Goal: Task Accomplishment & Management: Complete application form

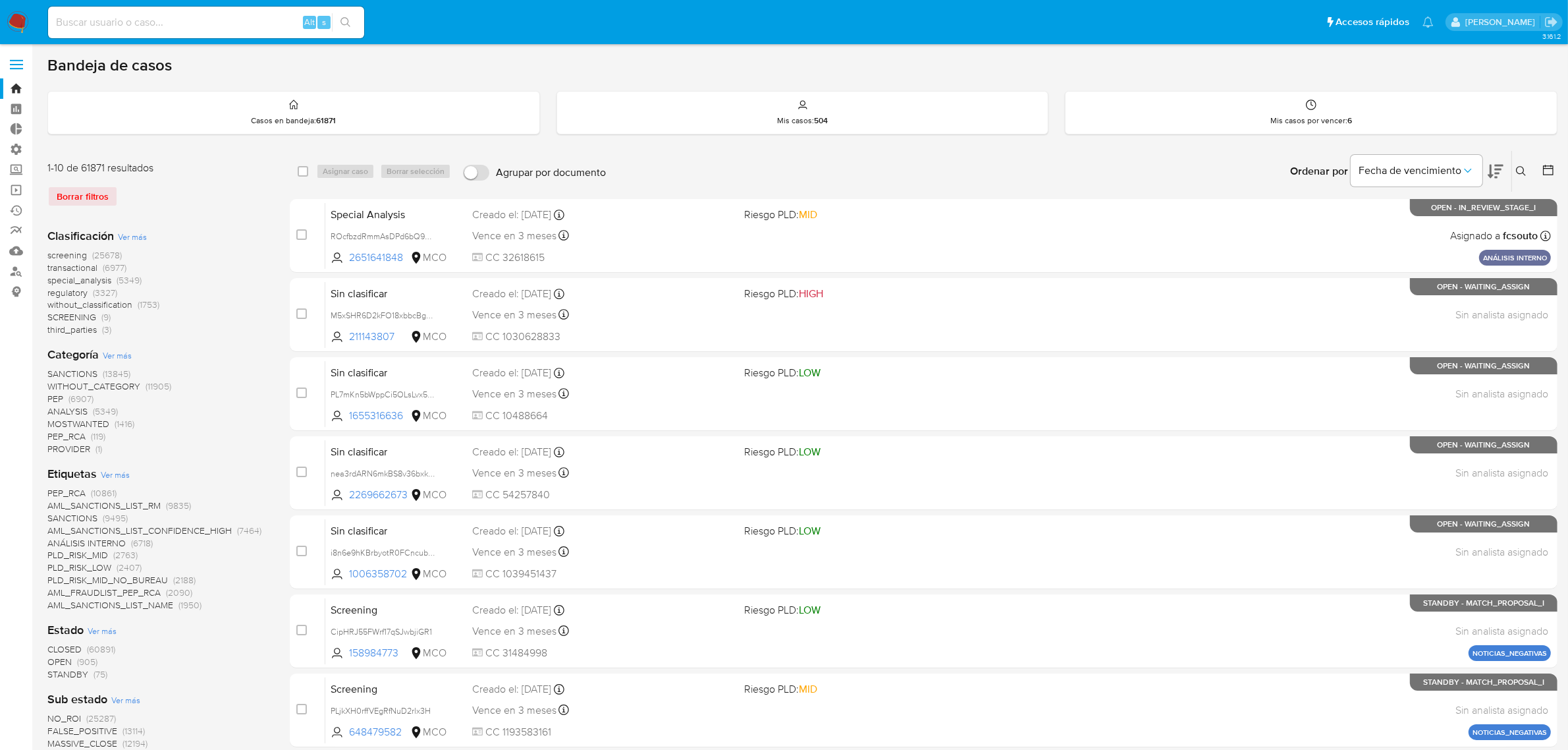
click at [17, 17] on img at bounding box center [18, 23] width 23 height 23
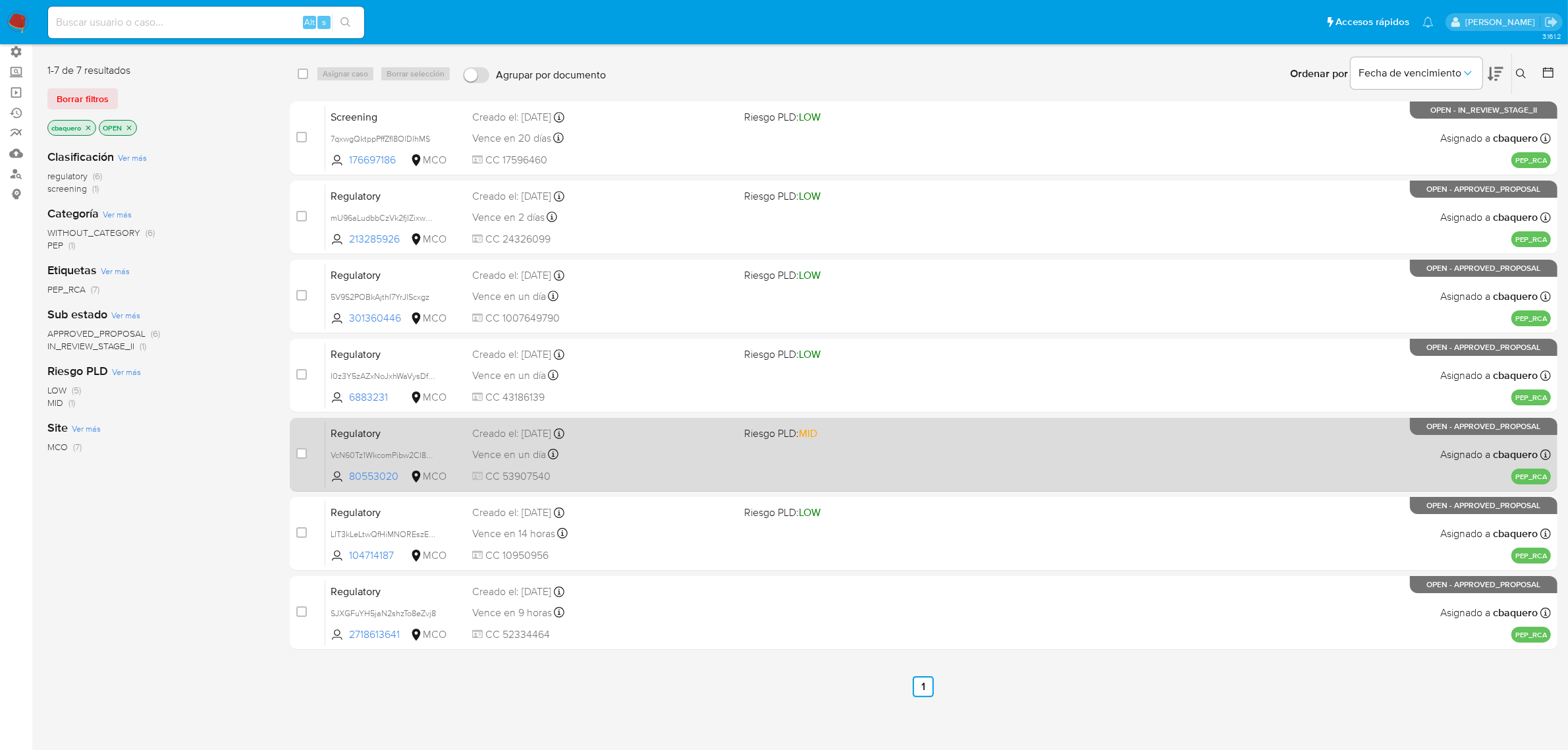
scroll to position [99, 0]
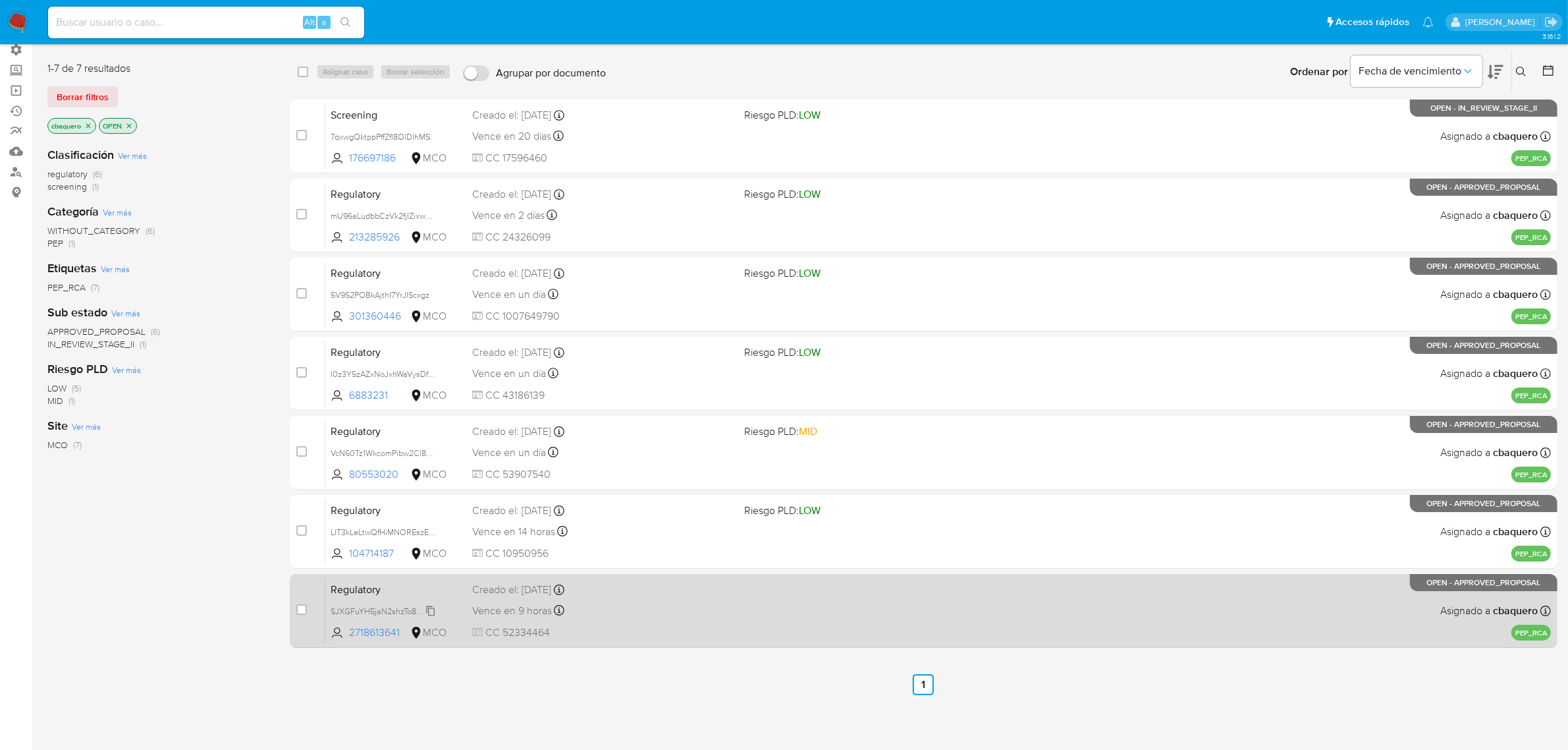
click at [432, 608] on span "SJXGFuYH5jaN2shzTo8eZvj8" at bounding box center [383, 610] width 105 height 15
drag, startPoint x: 400, startPoint y: 634, endPoint x: 347, endPoint y: 634, distance: 53.0
click at [347, 634] on span "2718613641 MCO" at bounding box center [389, 633] width 116 height 15
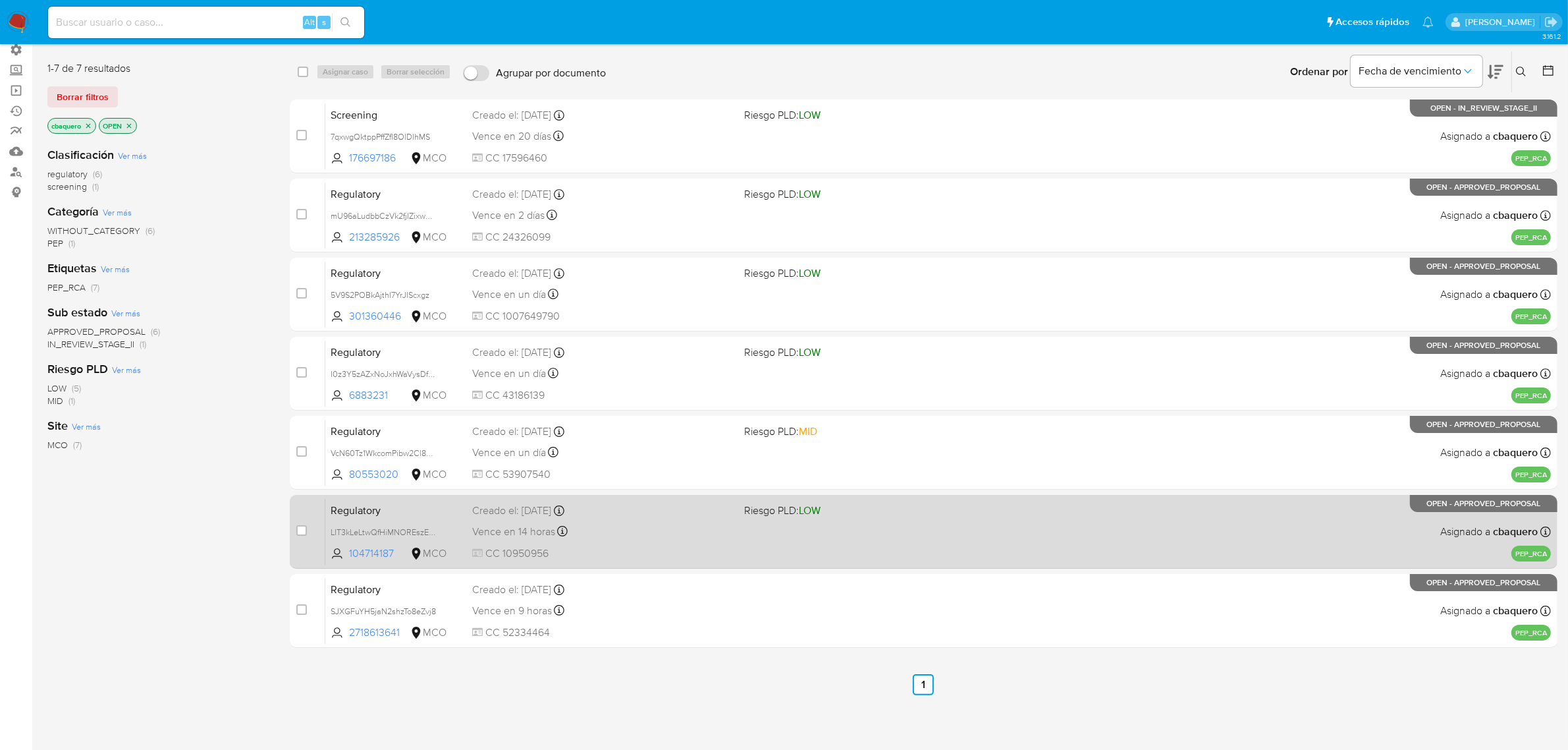
drag, startPoint x: 430, startPoint y: 524, endPoint x: 348, endPoint y: 544, distance: 84.4
click at [430, 524] on span "LIT3kLeLtwQfHiMNOREszEsP" at bounding box center [384, 531] width 106 height 15
drag, startPoint x: 393, startPoint y: 554, endPoint x: 347, endPoint y: 555, distance: 46.0
click at [347, 555] on span "104714187 MCO" at bounding box center [389, 554] width 116 height 15
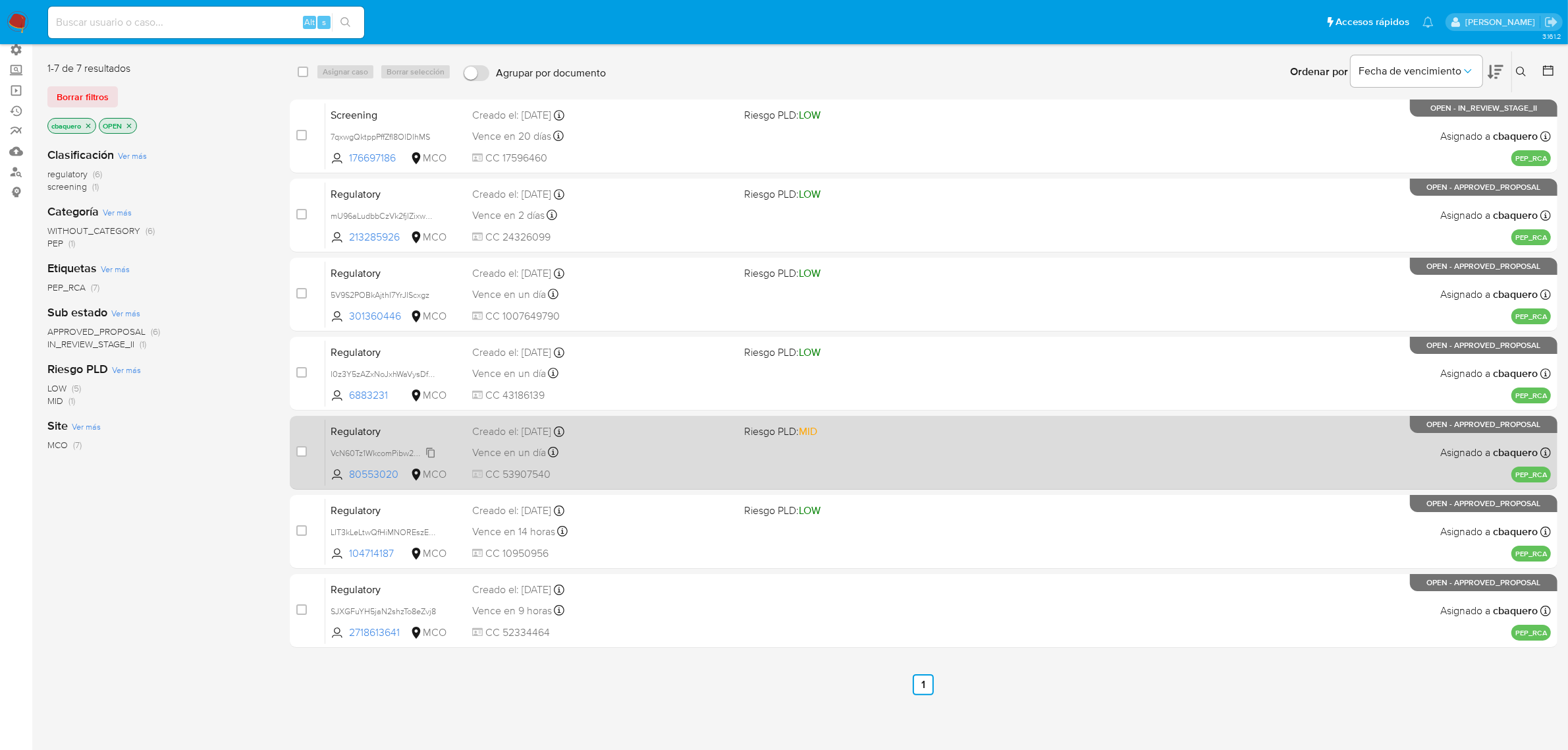
click at [430, 450] on span "VcN60Tz1WkcomPibw2Cl8o3O" at bounding box center [386, 452] width 111 height 15
drag, startPoint x: 400, startPoint y: 474, endPoint x: 350, endPoint y: 474, distance: 50.0
click at [350, 474] on span "80553020" at bounding box center [379, 474] width 59 height 15
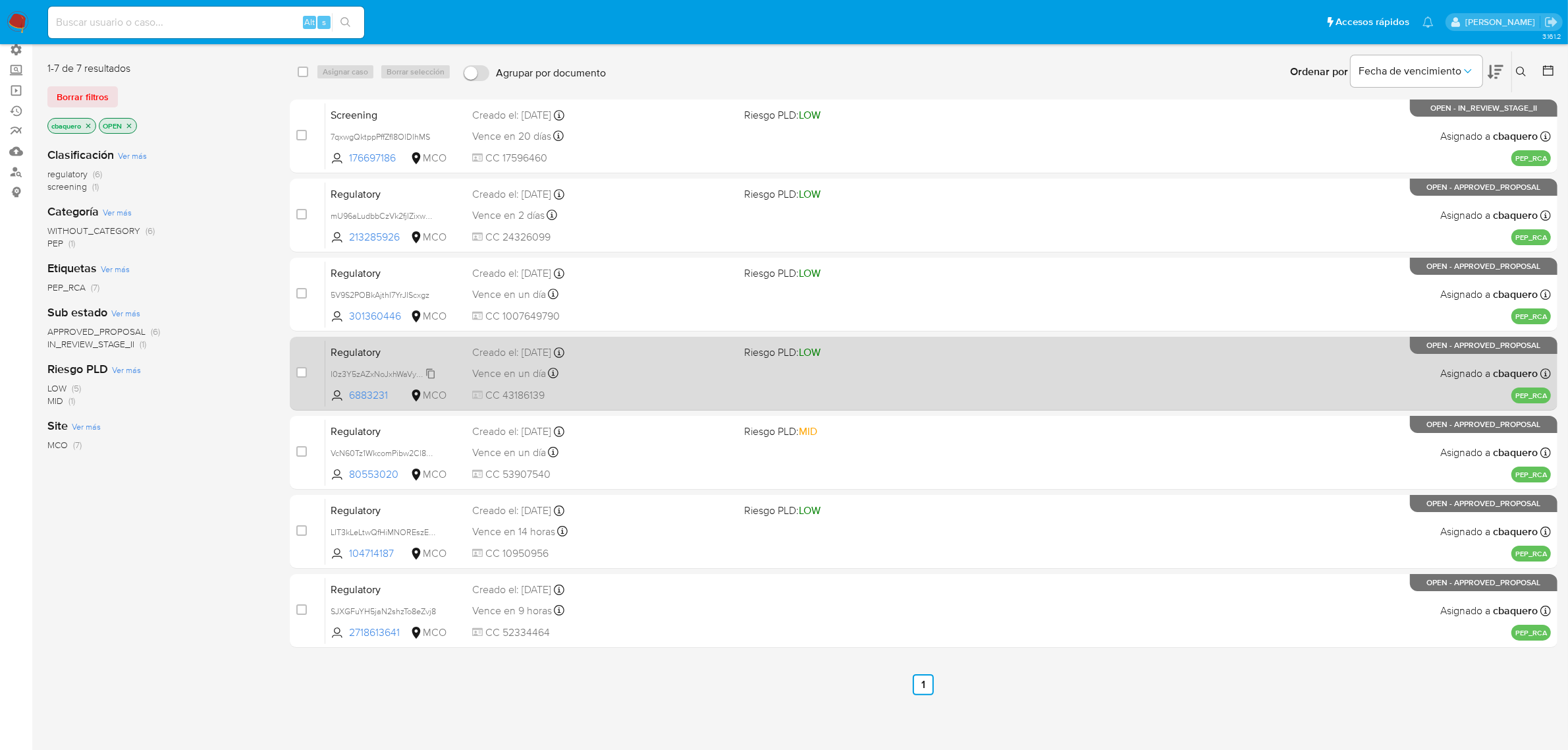
click at [432, 367] on span "I0z3Y5zAZxNoJxhWaVysDf2W" at bounding box center [385, 373] width 109 height 15
drag, startPoint x: 391, startPoint y: 393, endPoint x: 349, endPoint y: 393, distance: 42.0
click at [349, 393] on span "6883231" at bounding box center [379, 395] width 59 height 15
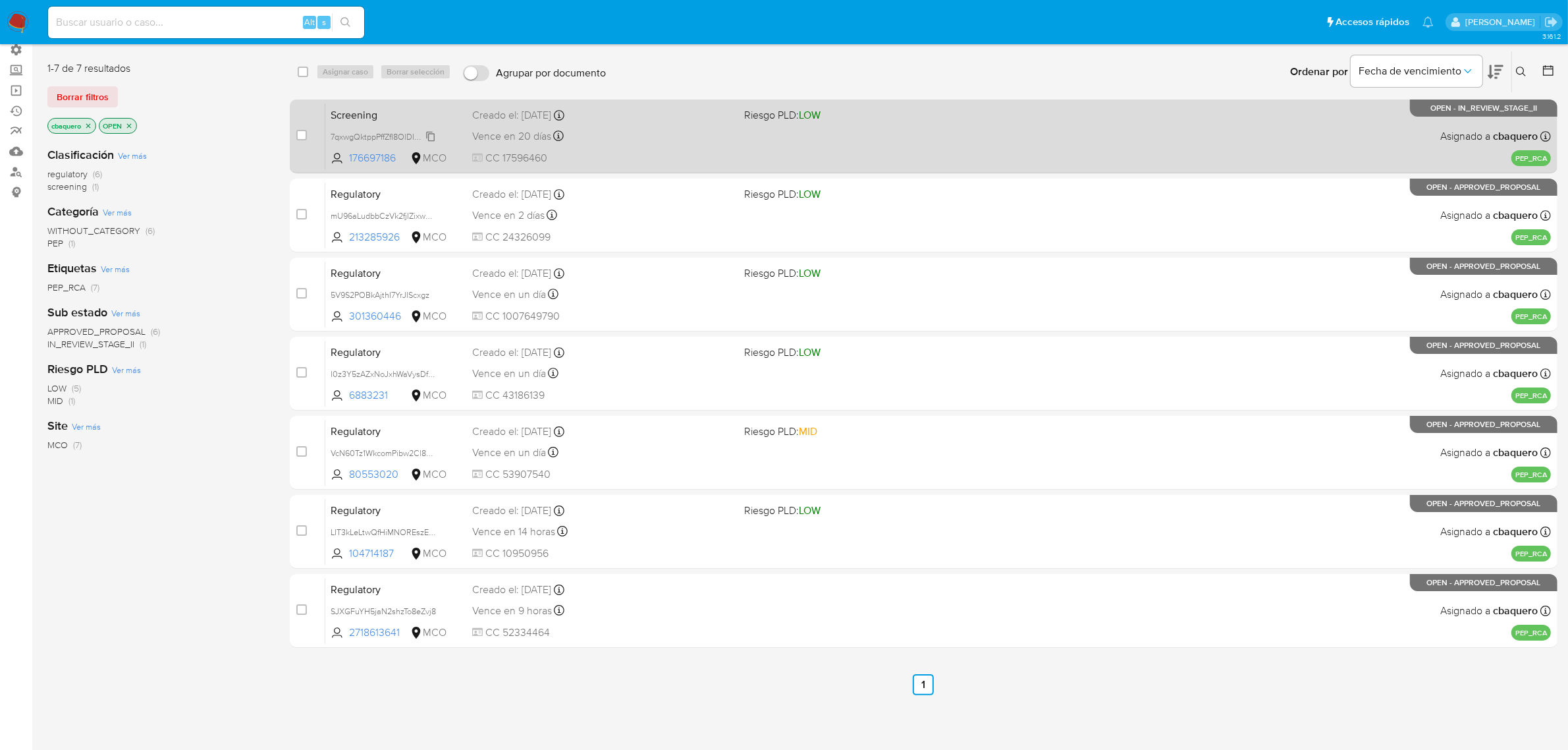
click at [430, 130] on span "7qxwgQktppPffZfI8OlDIhMS" at bounding box center [380, 136] width 99 height 15
drag, startPoint x: 396, startPoint y: 158, endPoint x: 348, endPoint y: 159, distance: 48.0
click at [349, 159] on span "176697186" at bounding box center [379, 158] width 59 height 15
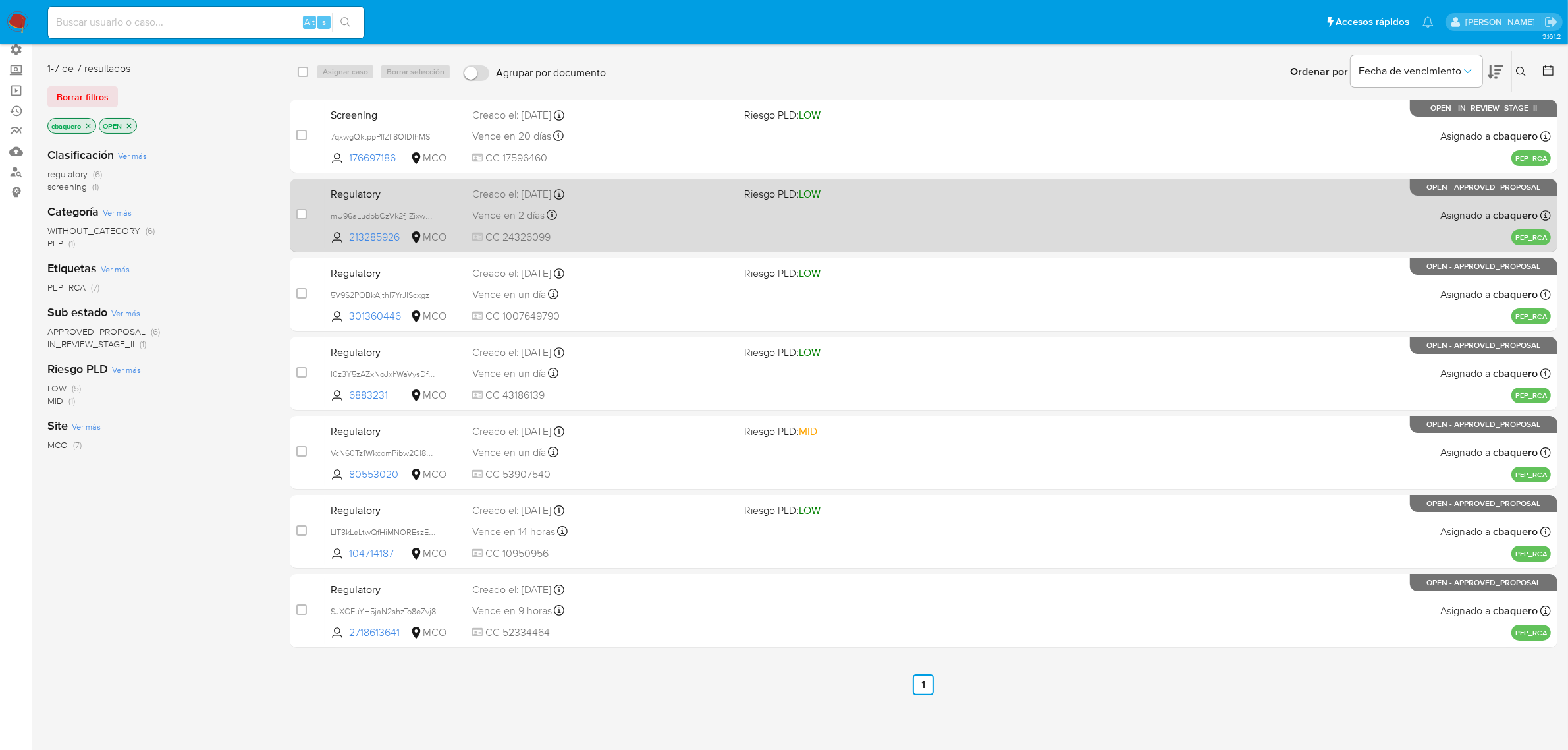
click at [621, 230] on span "CC 24326099" at bounding box center [603, 238] width 262 height 15
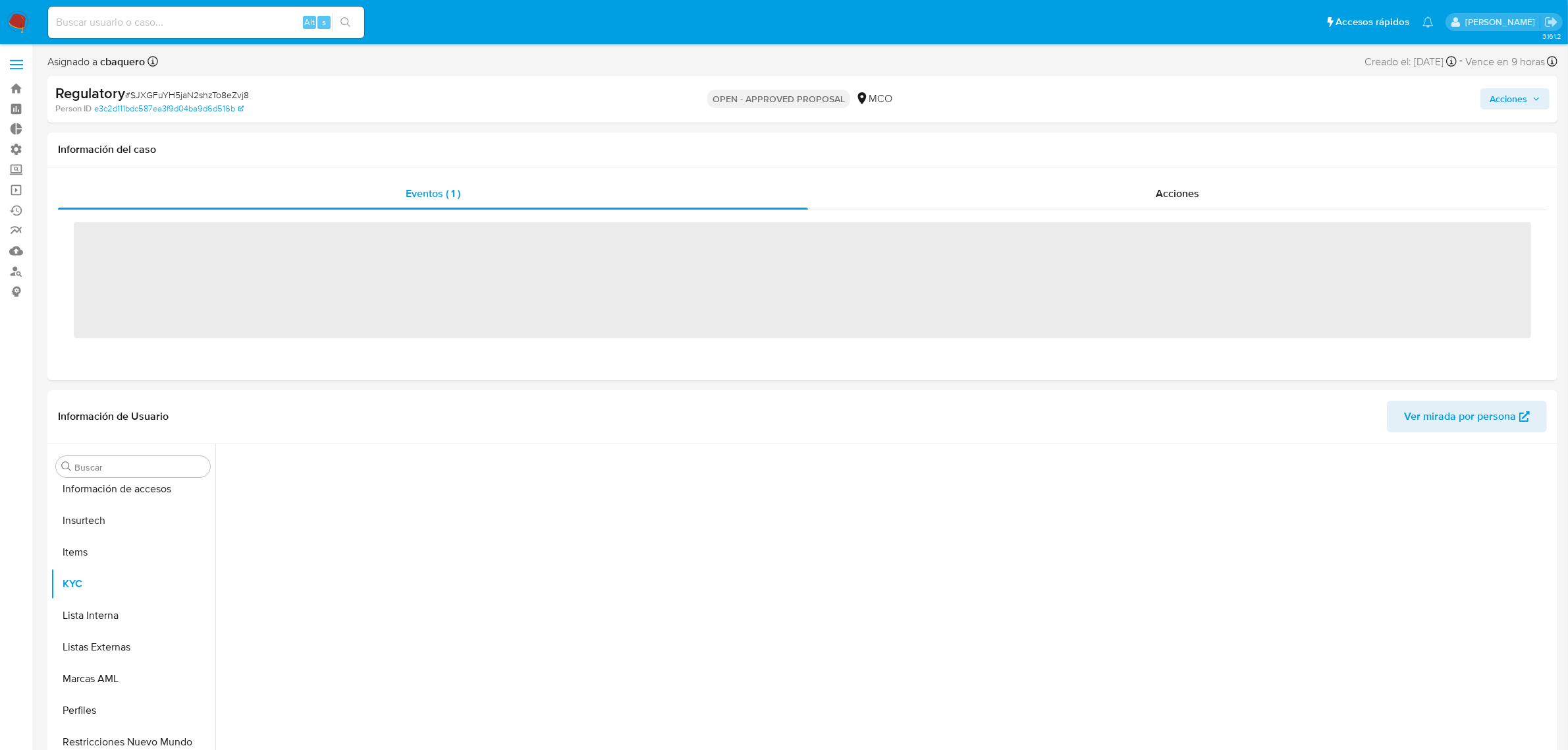
scroll to position [620, 0]
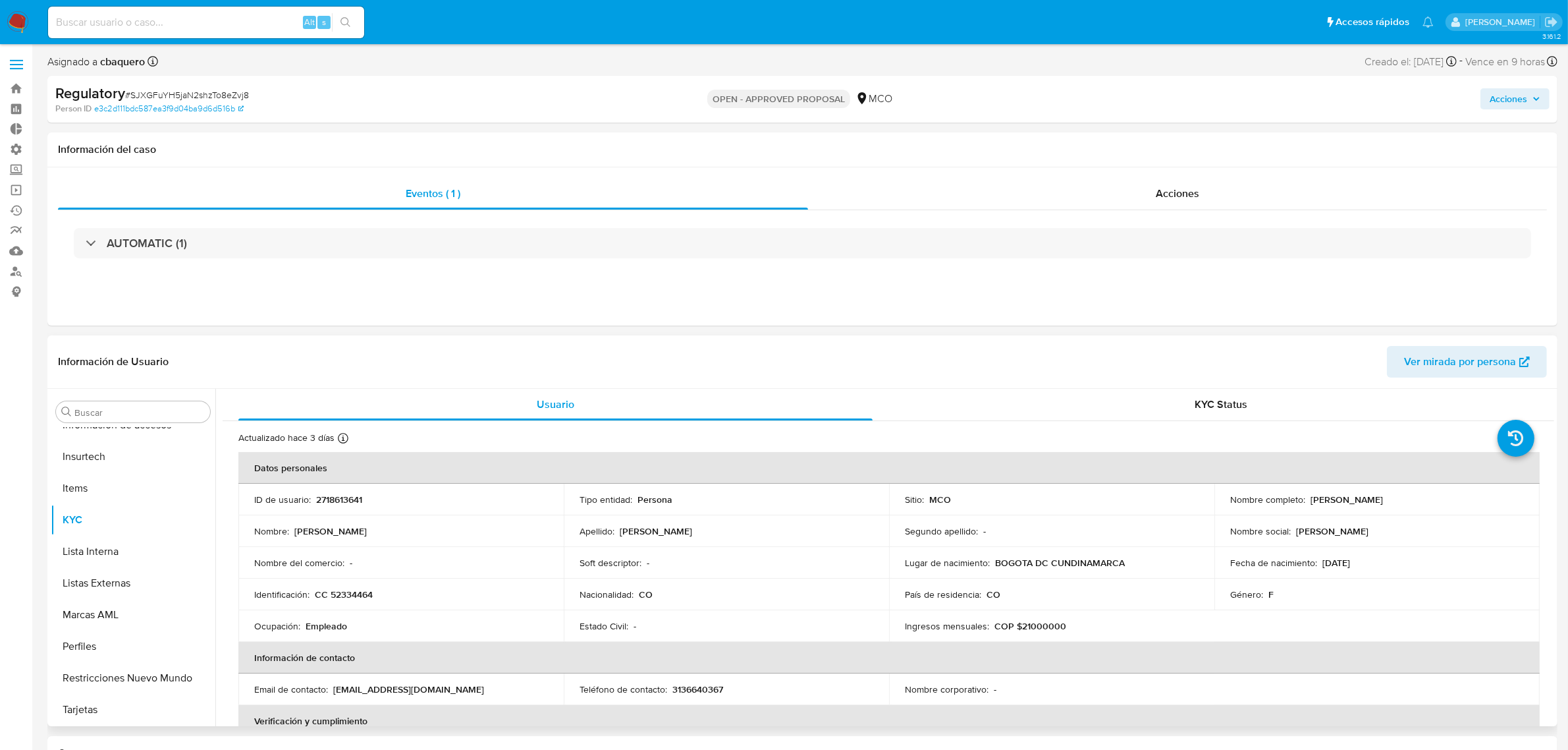
click at [330, 500] on p "2718613641" at bounding box center [339, 500] width 46 height 12
click at [341, 502] on p "2718613641" at bounding box center [339, 500] width 46 height 12
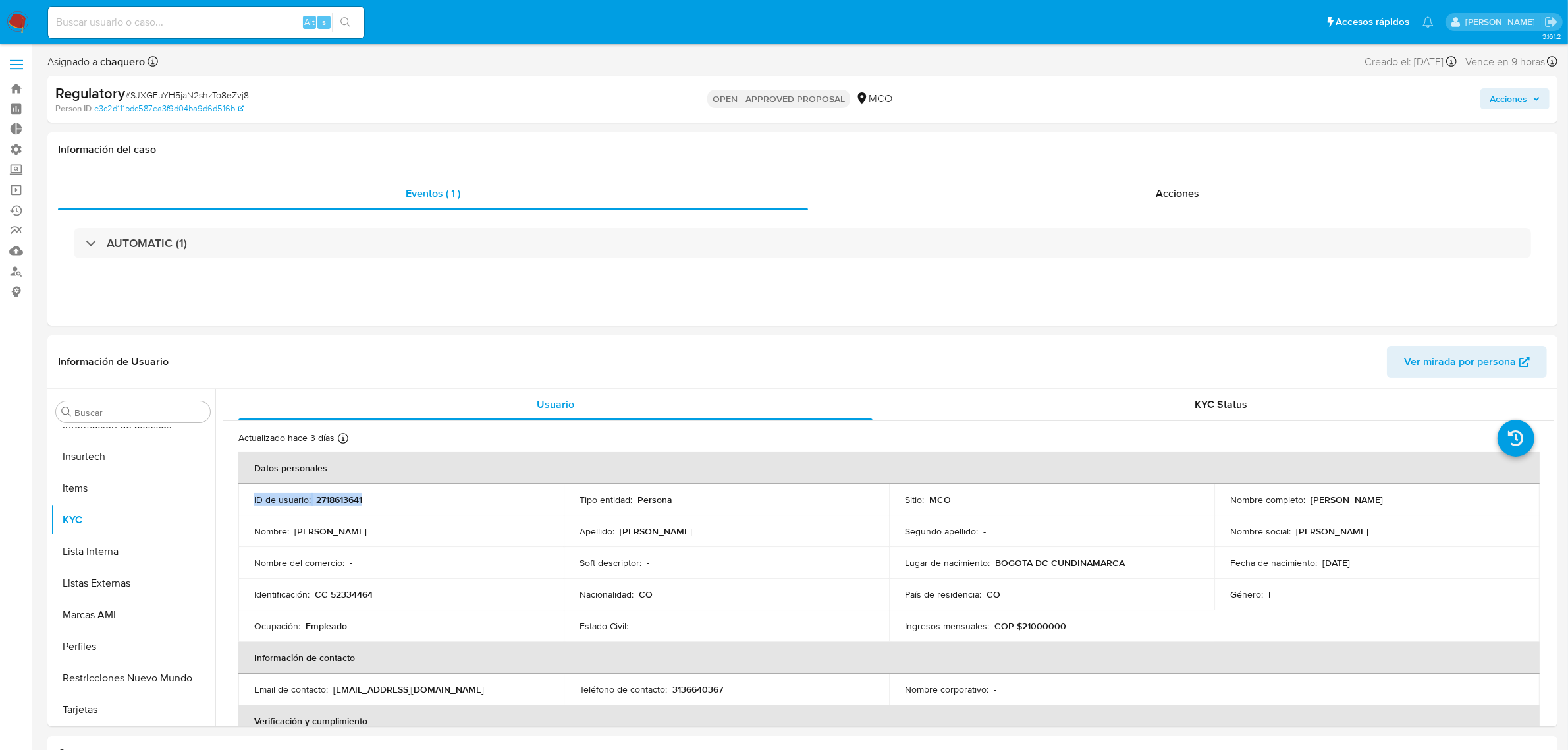
select select "10"
click at [329, 489] on td "ID de usuario : 2718613641" at bounding box center [400, 500] width 325 height 32
click at [327, 500] on p "2718613641" at bounding box center [339, 500] width 46 height 12
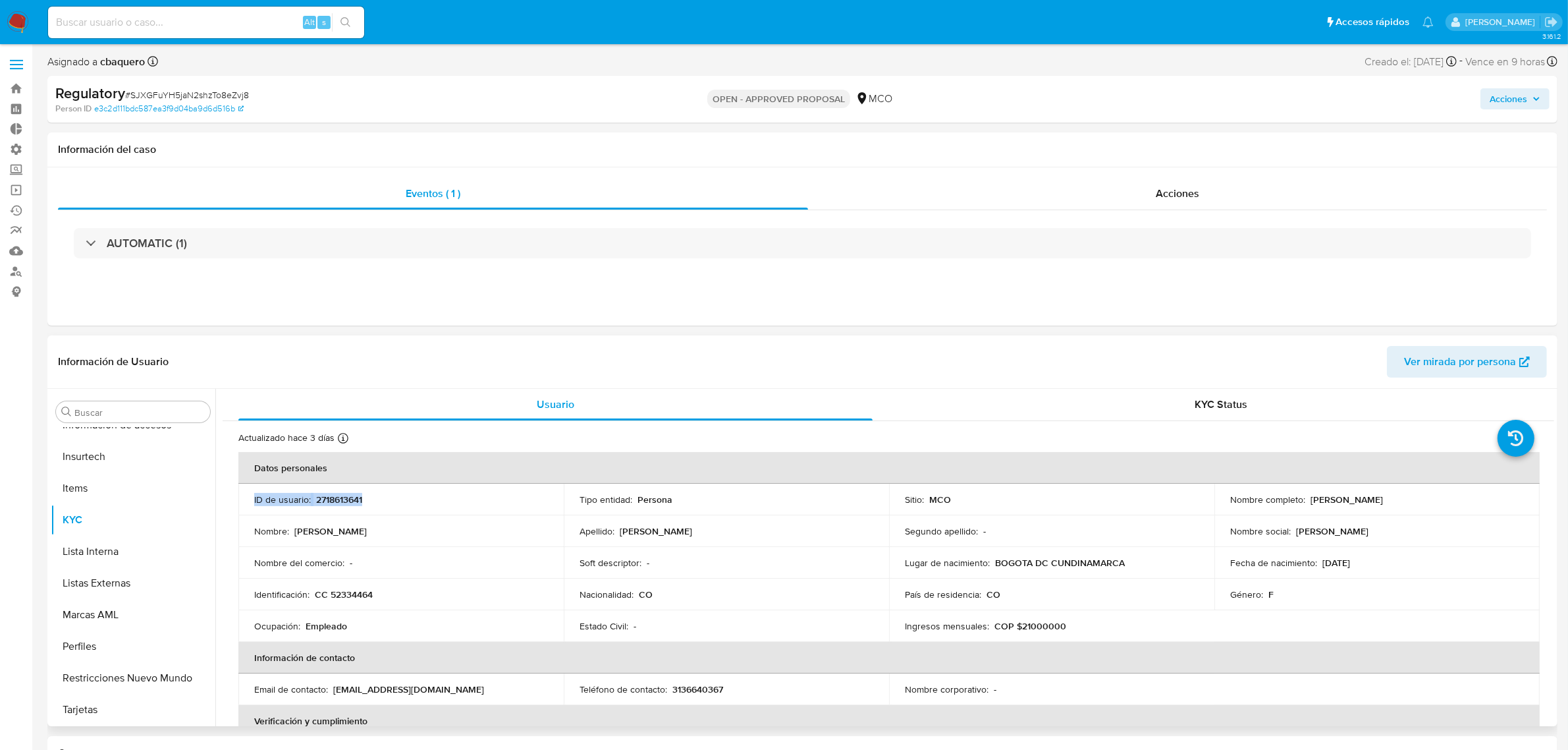
copy div "ID de usuario : 2718613641"
drag, startPoint x: 310, startPoint y: 491, endPoint x: 321, endPoint y: 495, distance: 11.7
click at [311, 493] on td "ID de usuario : 2718613641" at bounding box center [400, 500] width 325 height 32
click at [338, 499] on p "2718613641" at bounding box center [339, 500] width 46 height 12
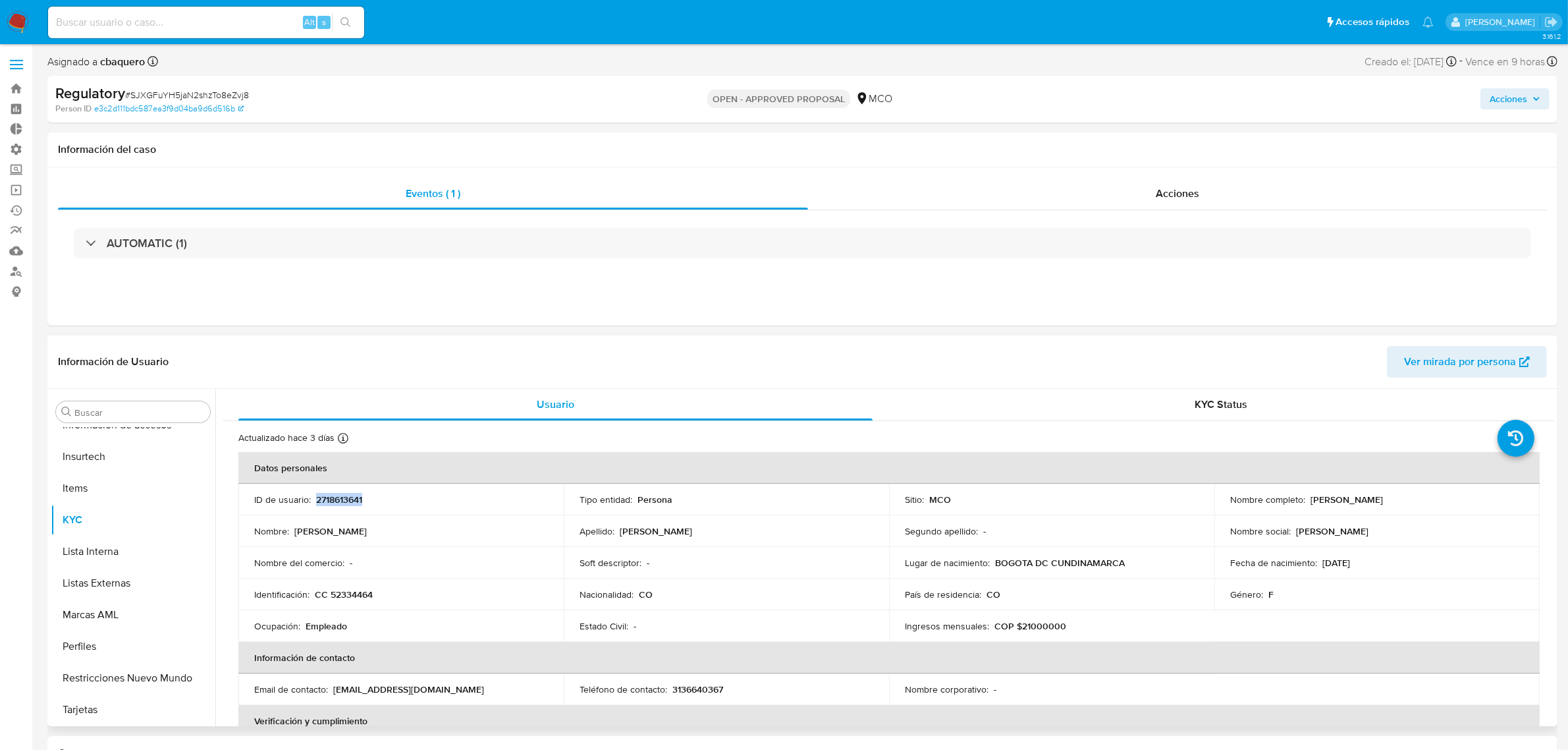
click at [338, 499] on p "2718613641" at bounding box center [339, 500] width 46 height 12
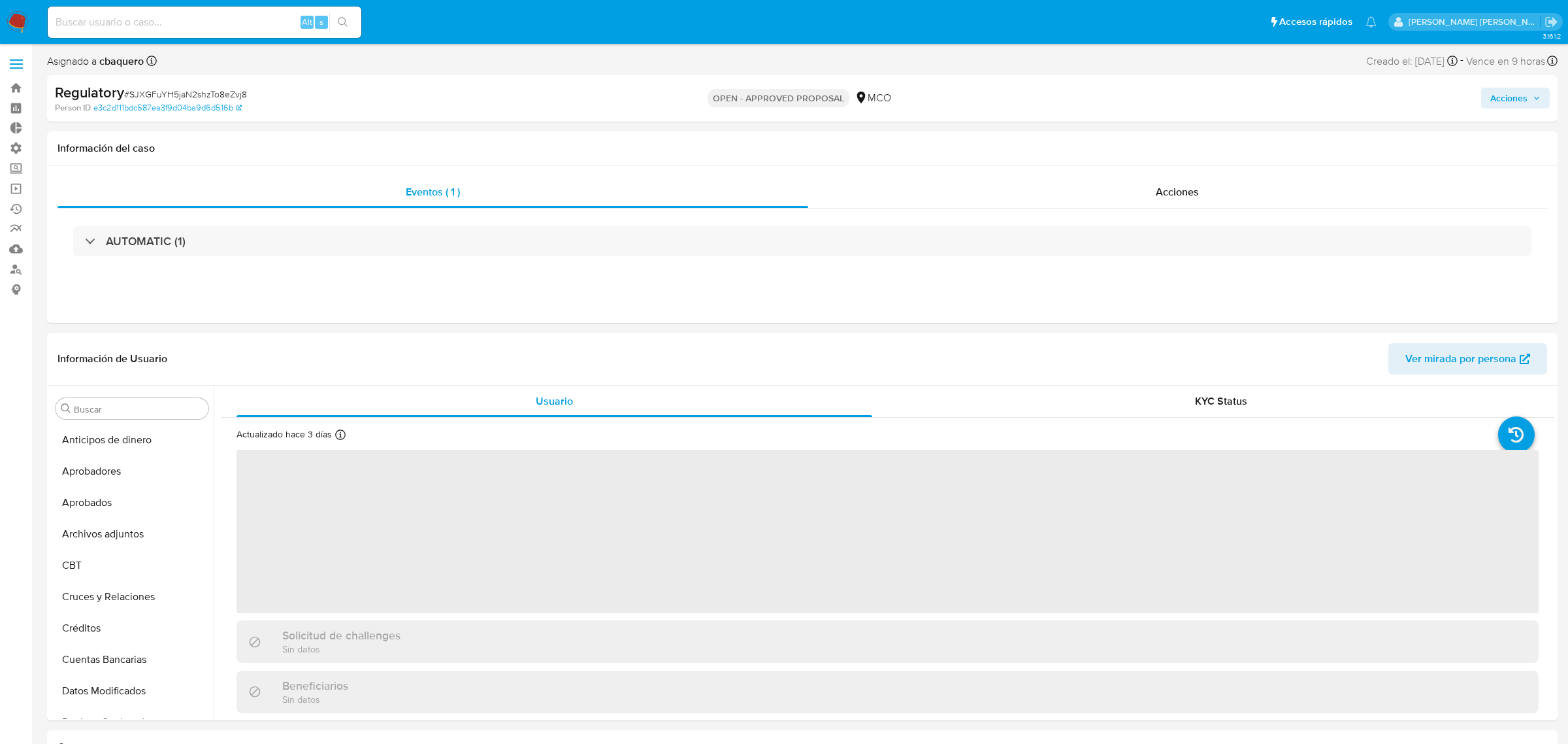
select select "10"
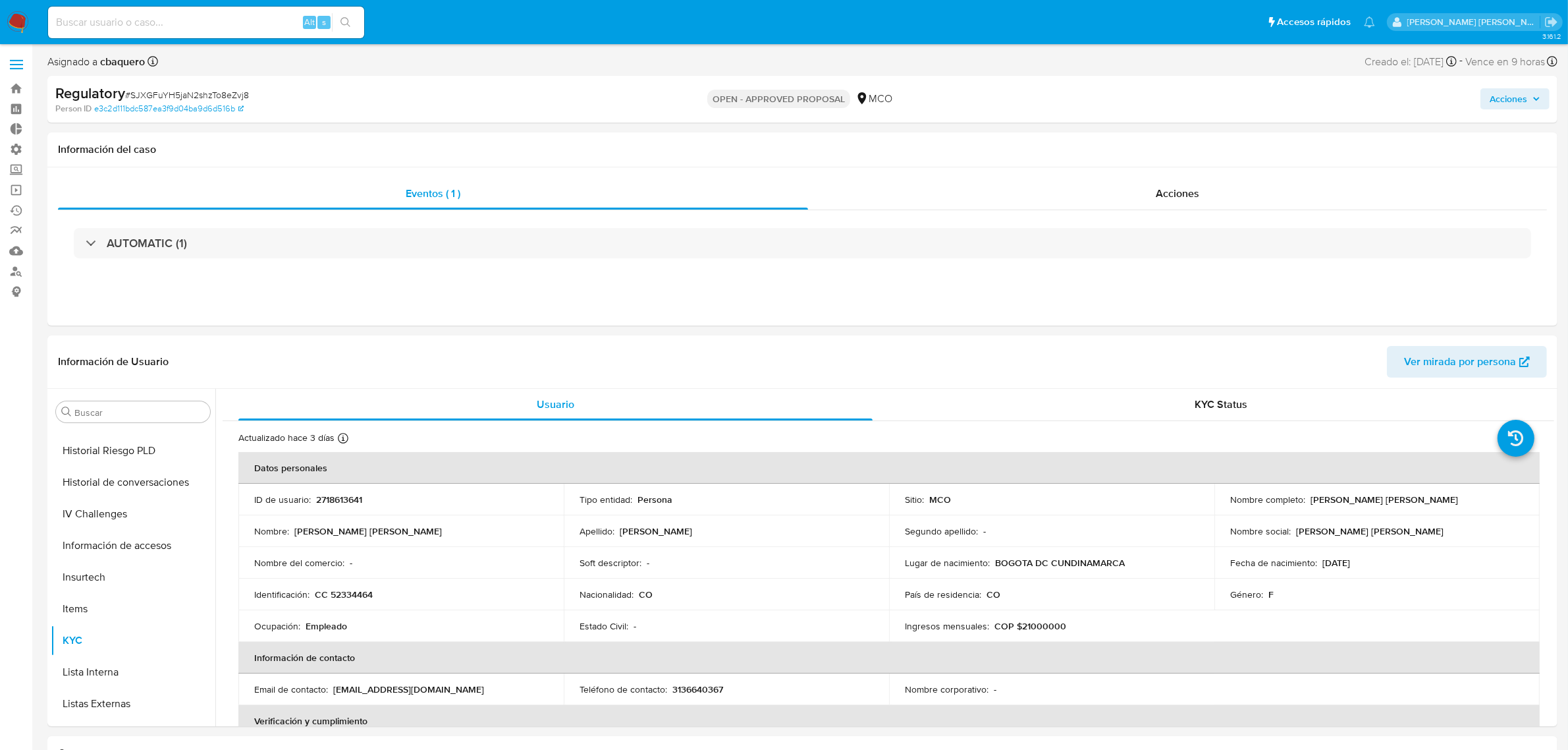
scroll to position [594, 0]
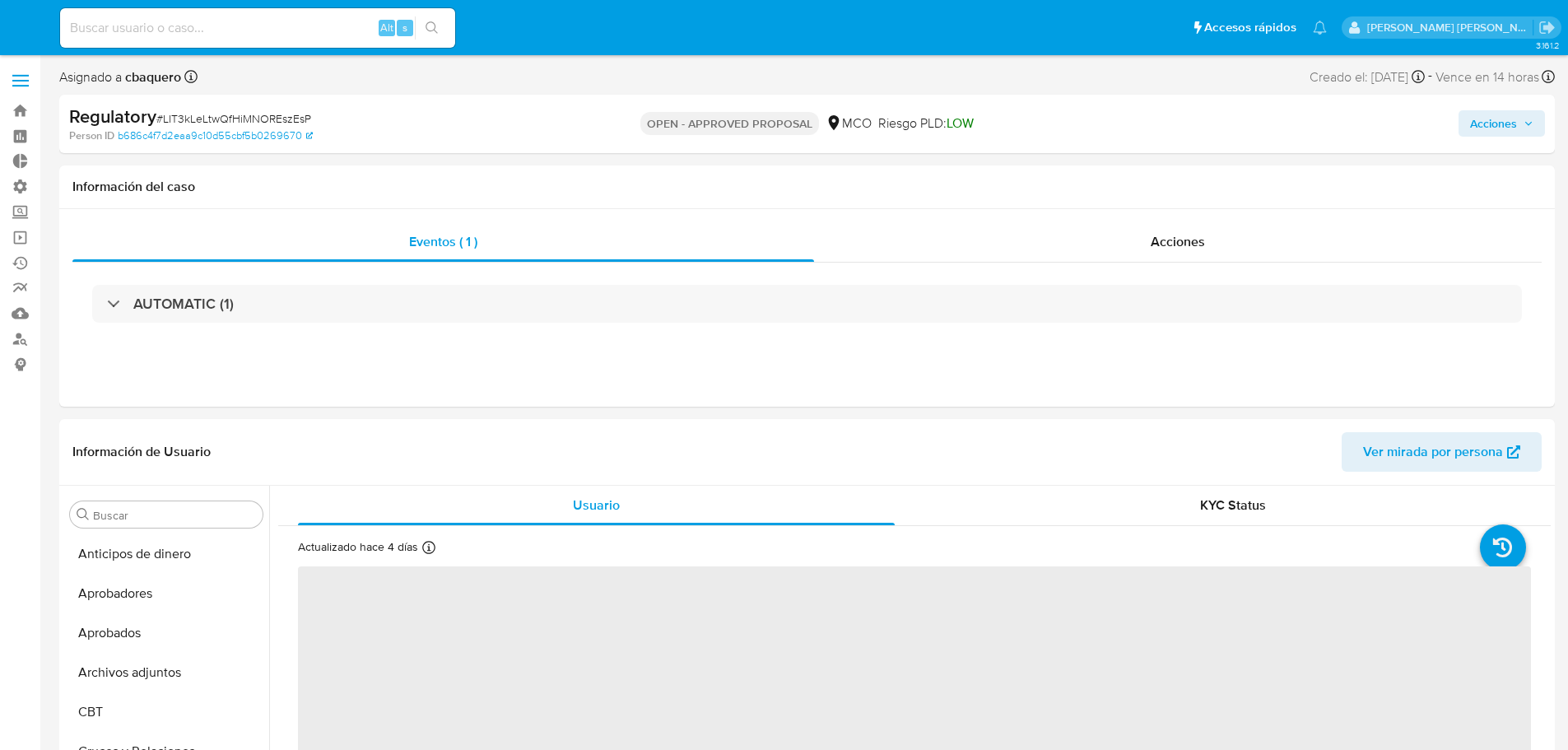
select select "10"
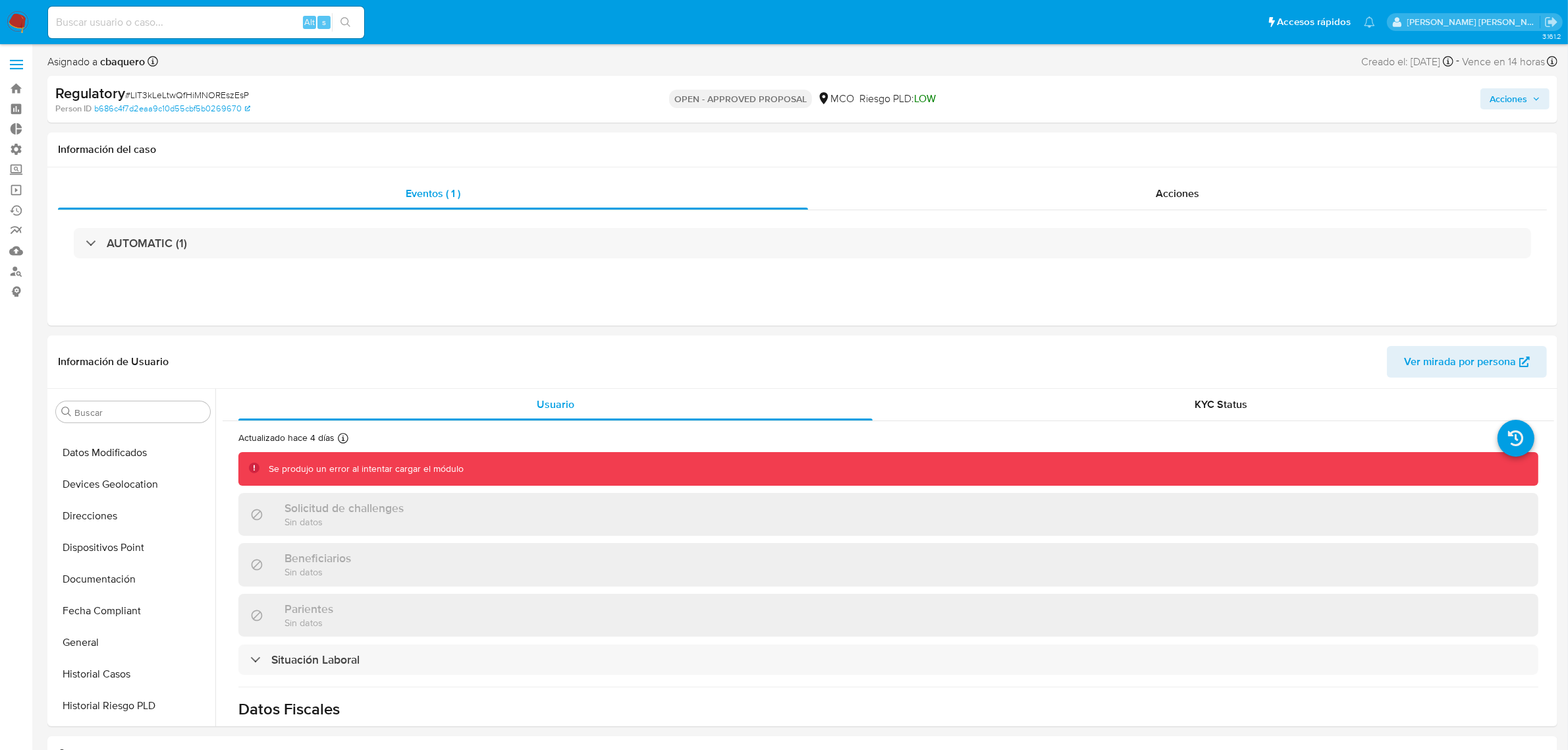
scroll to position [620, 0]
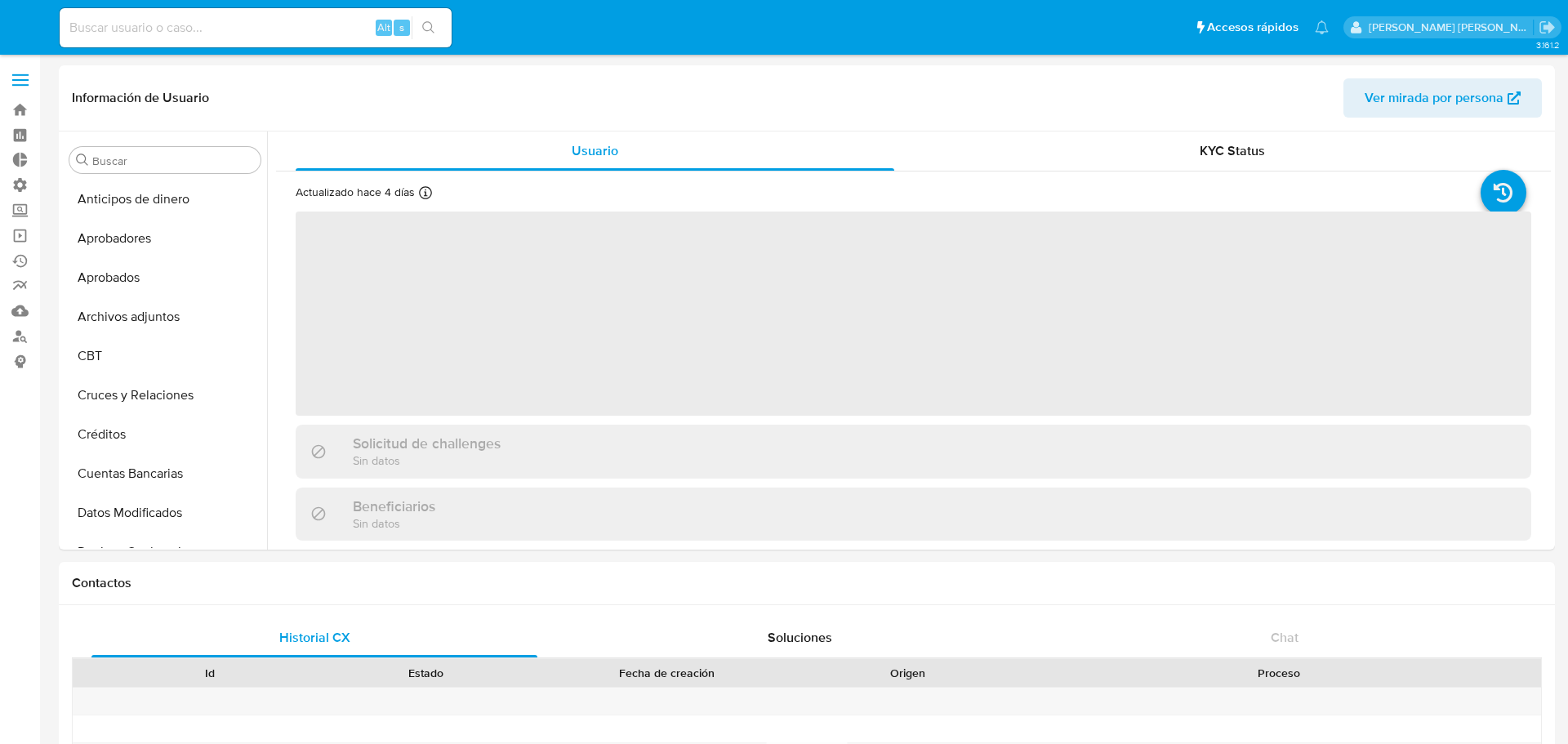
select select "10"
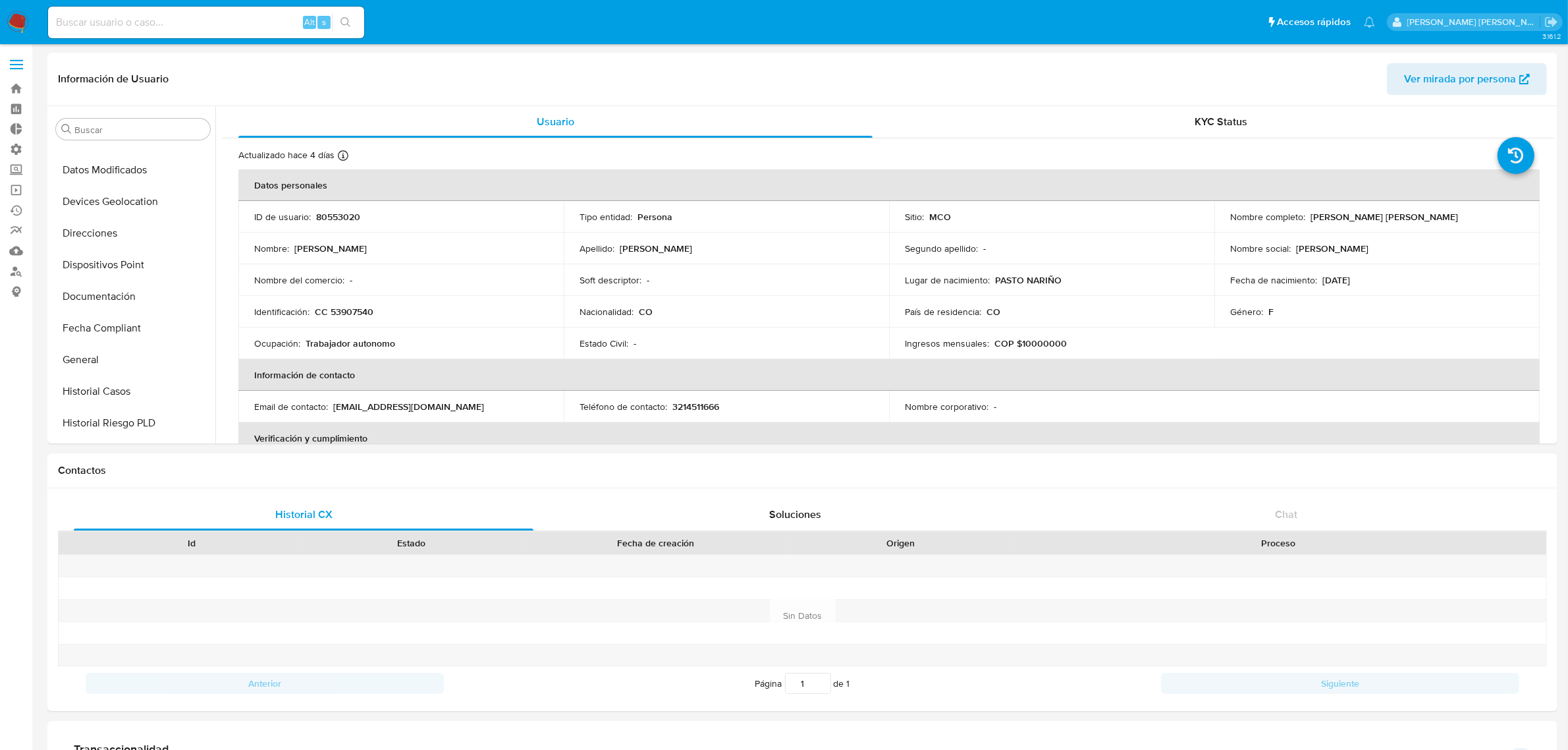
scroll to position [580, 0]
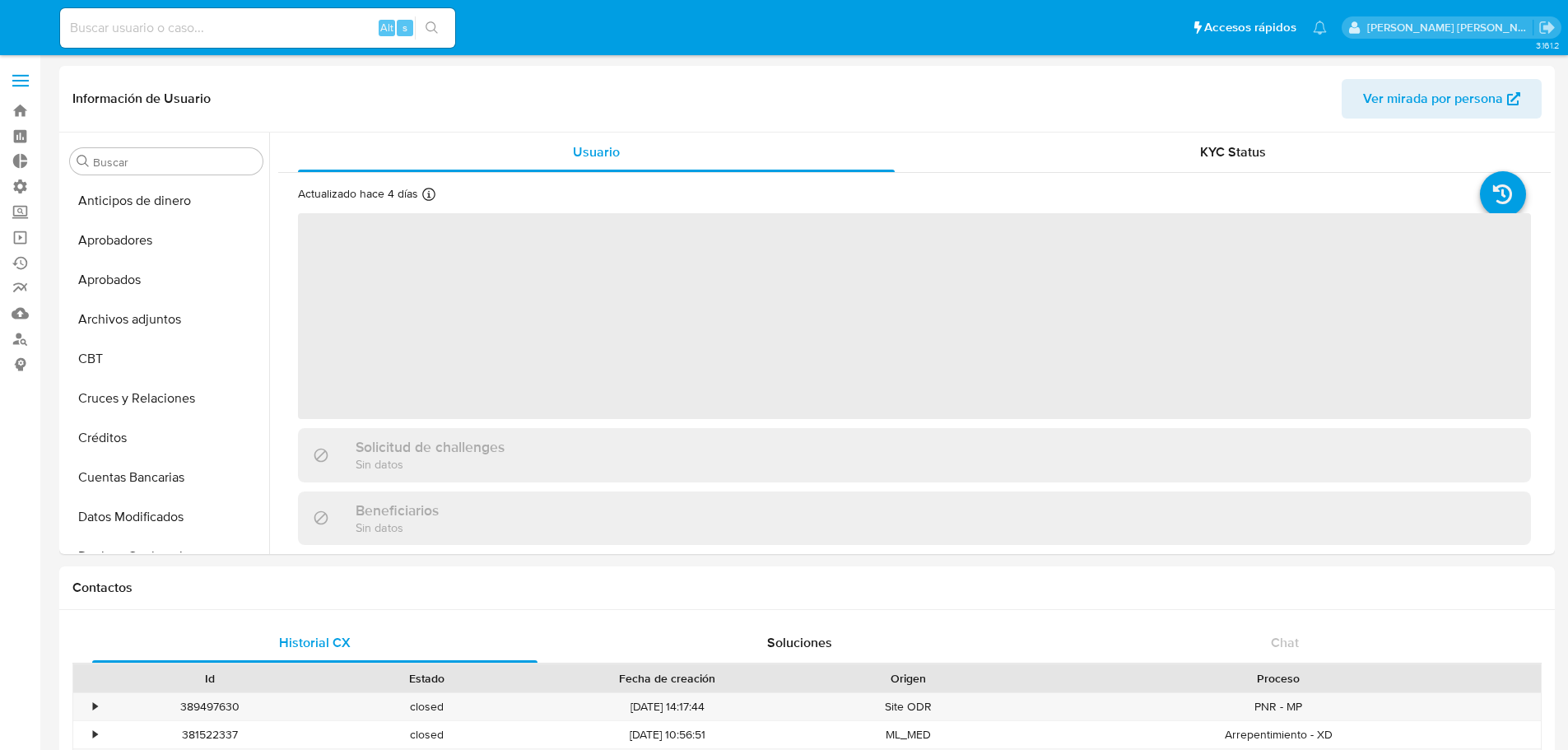
select select "10"
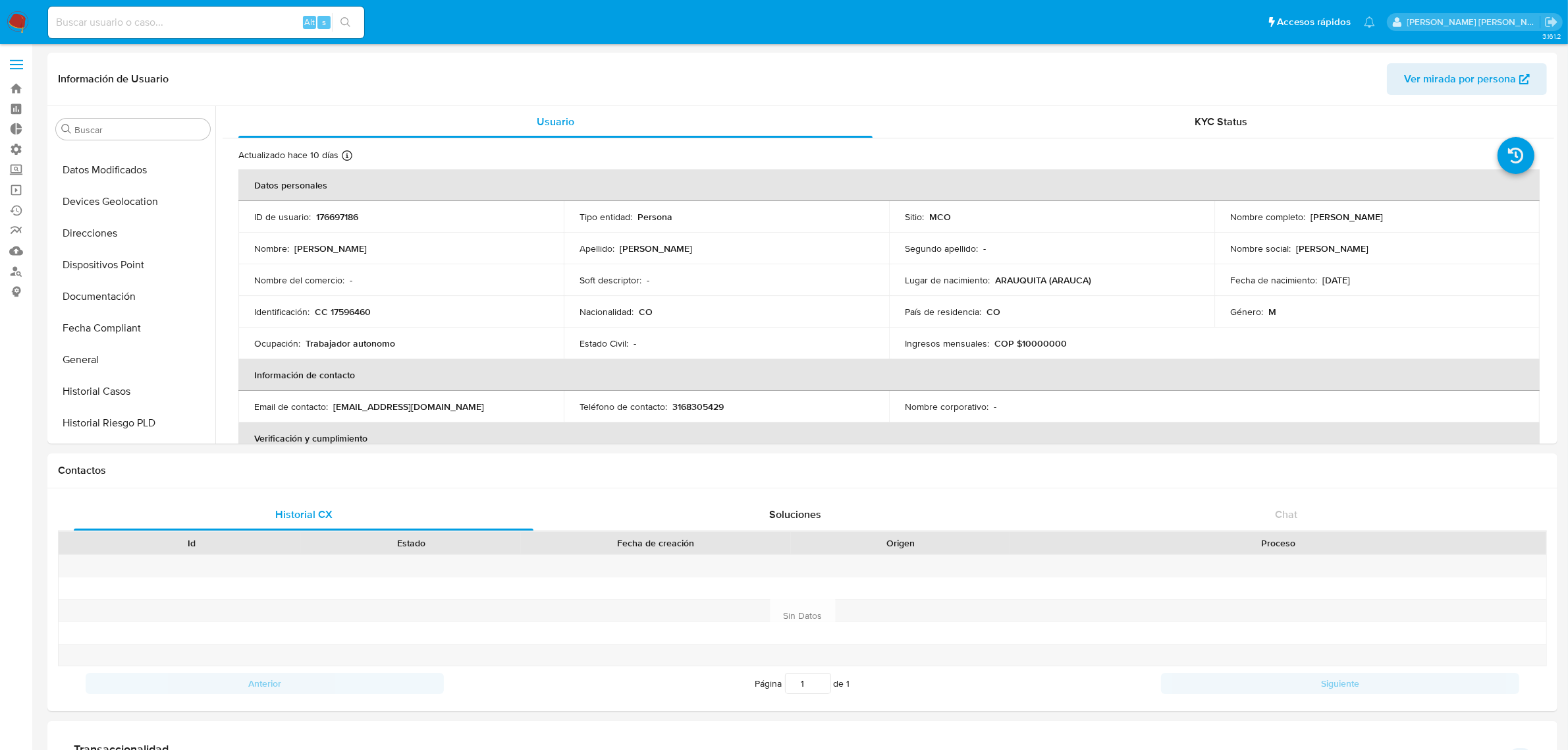
scroll to position [620, 0]
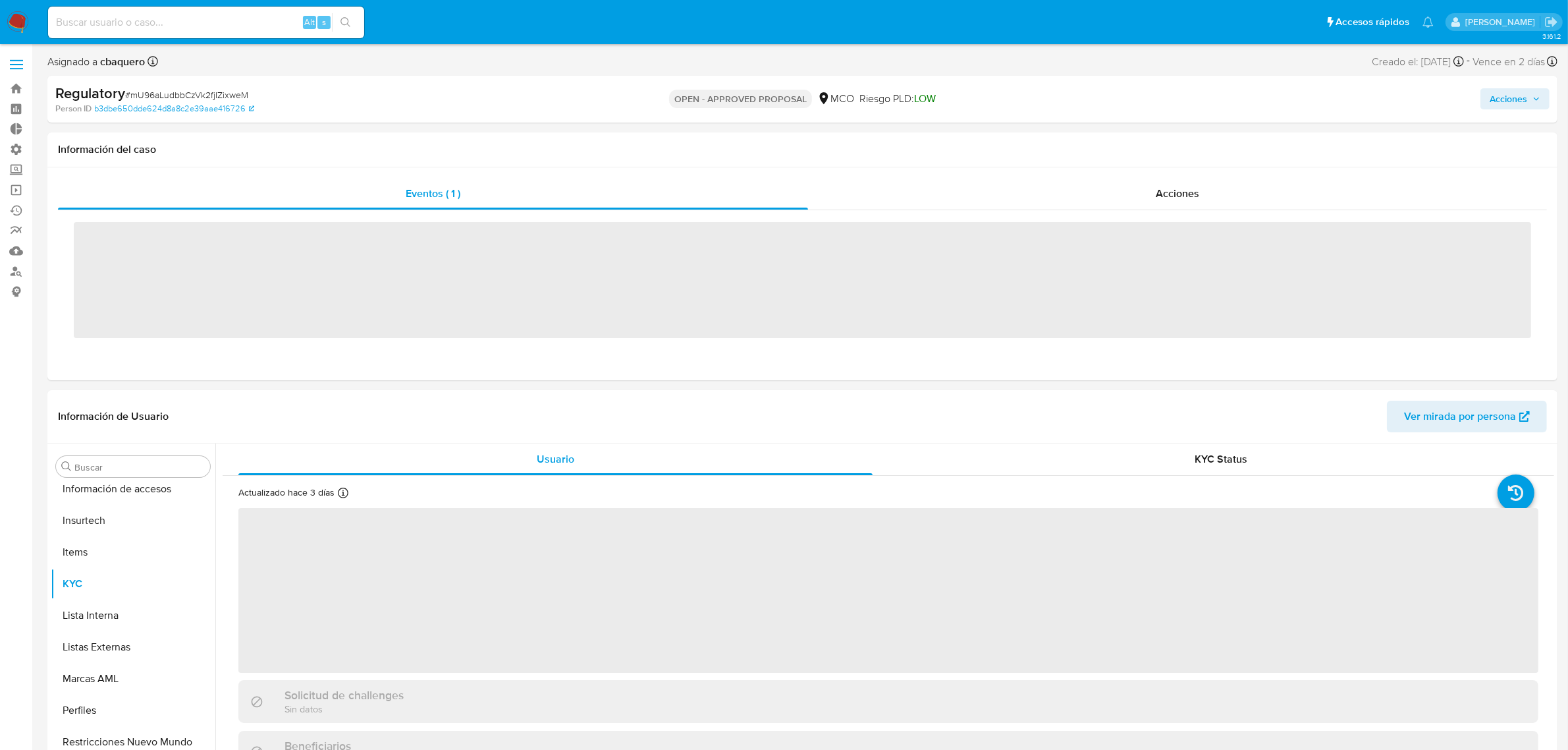
scroll to position [620, 0]
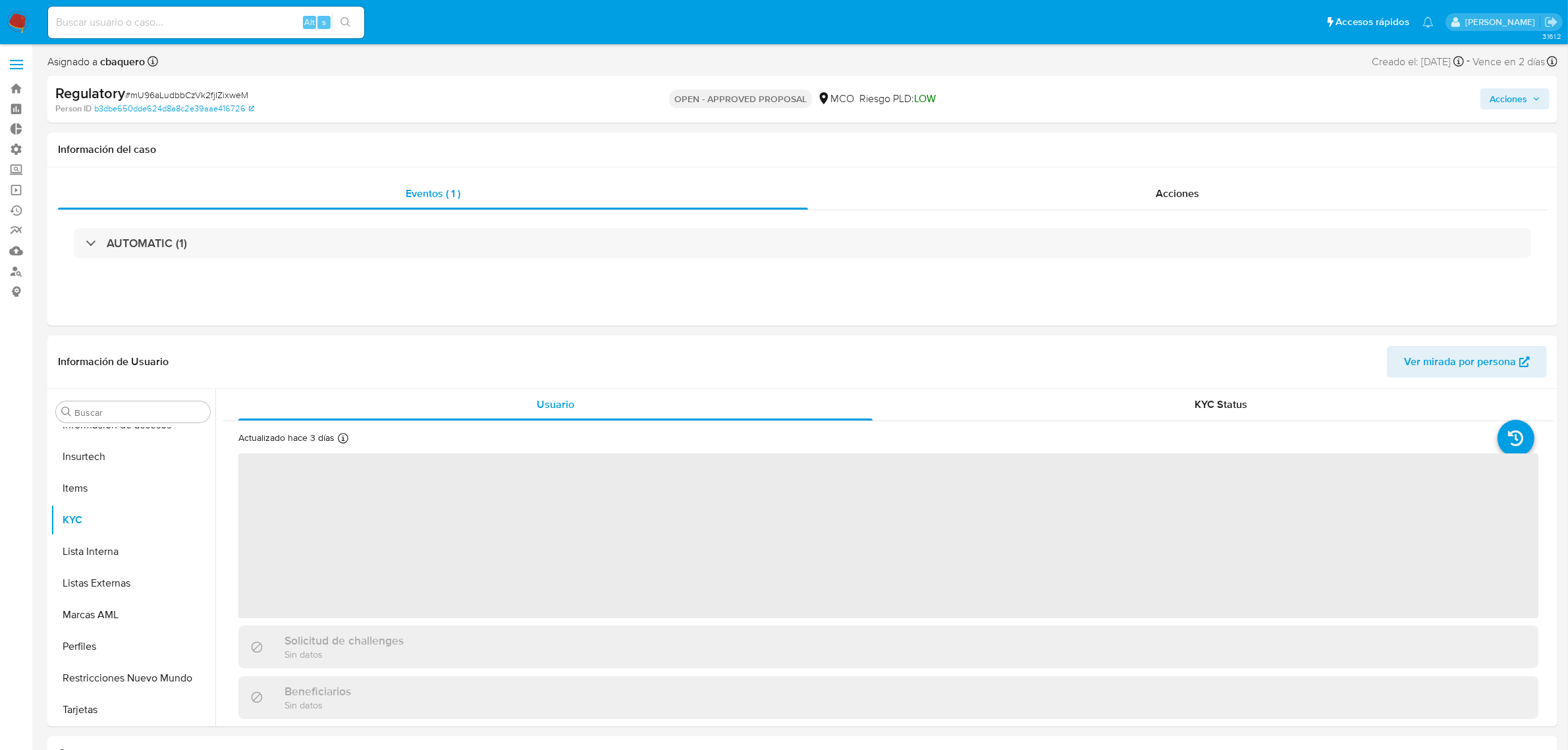
select select "10"
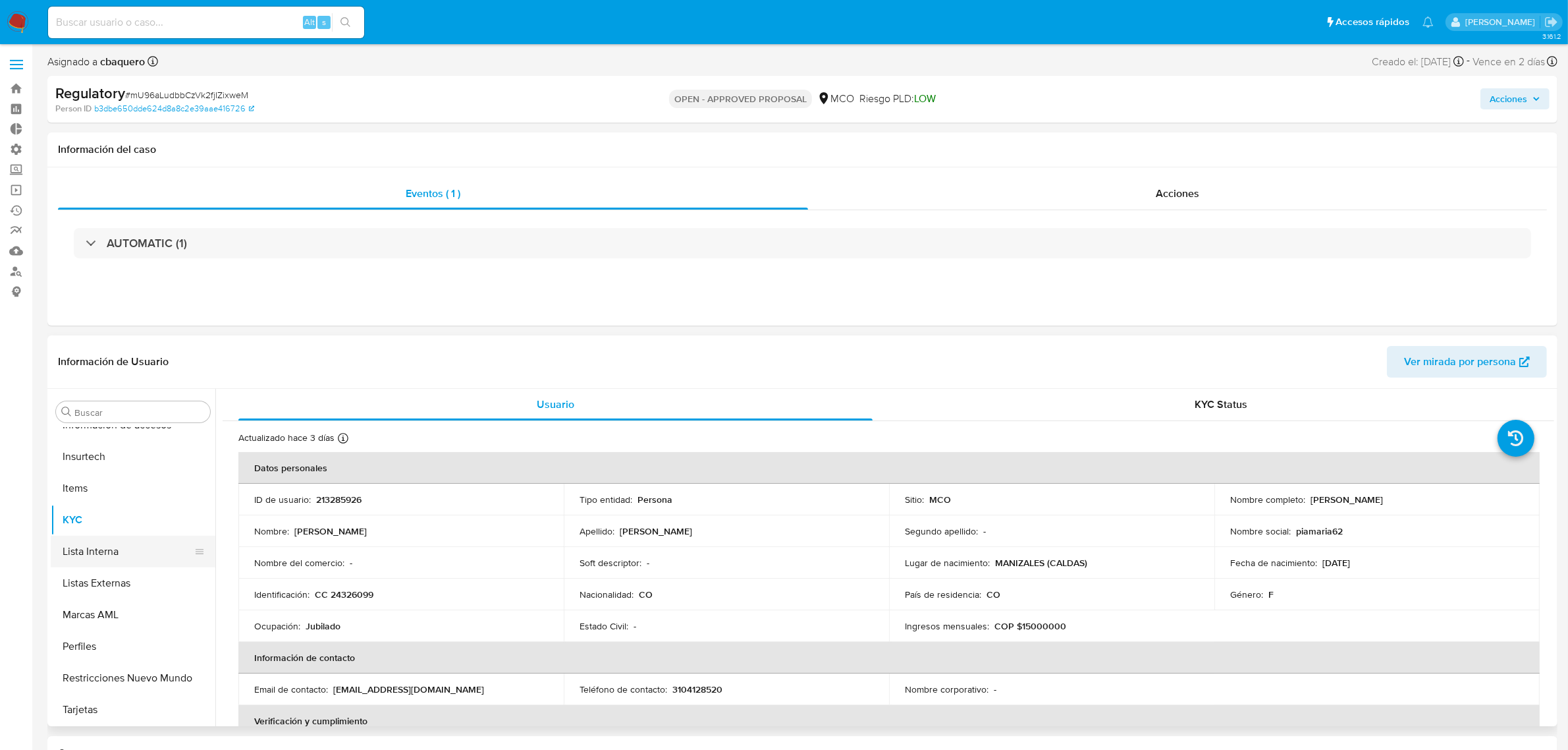
click at [93, 550] on button "Lista Interna" at bounding box center [128, 552] width 154 height 32
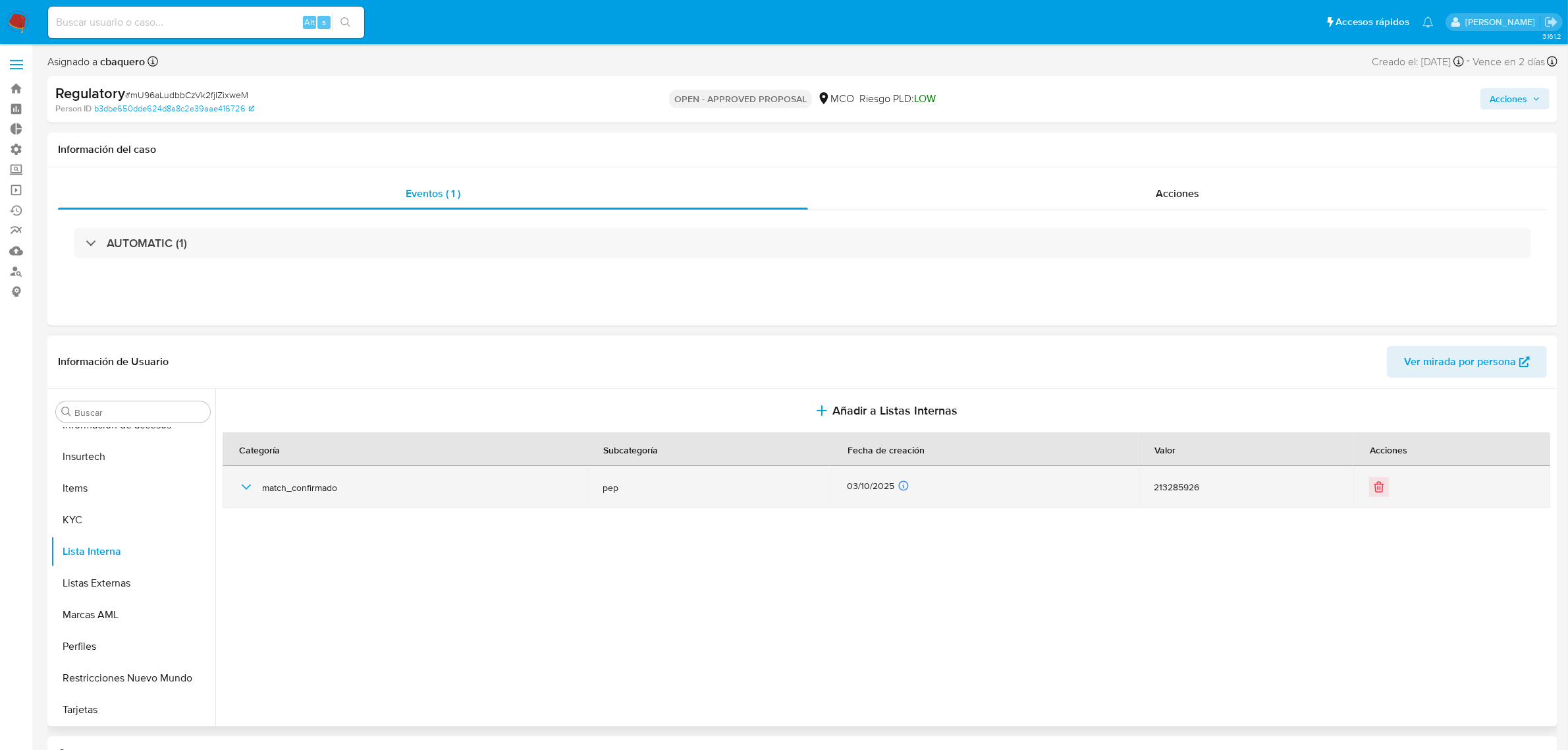
click at [238, 488] on icon "button" at bounding box center [246, 487] width 16 height 16
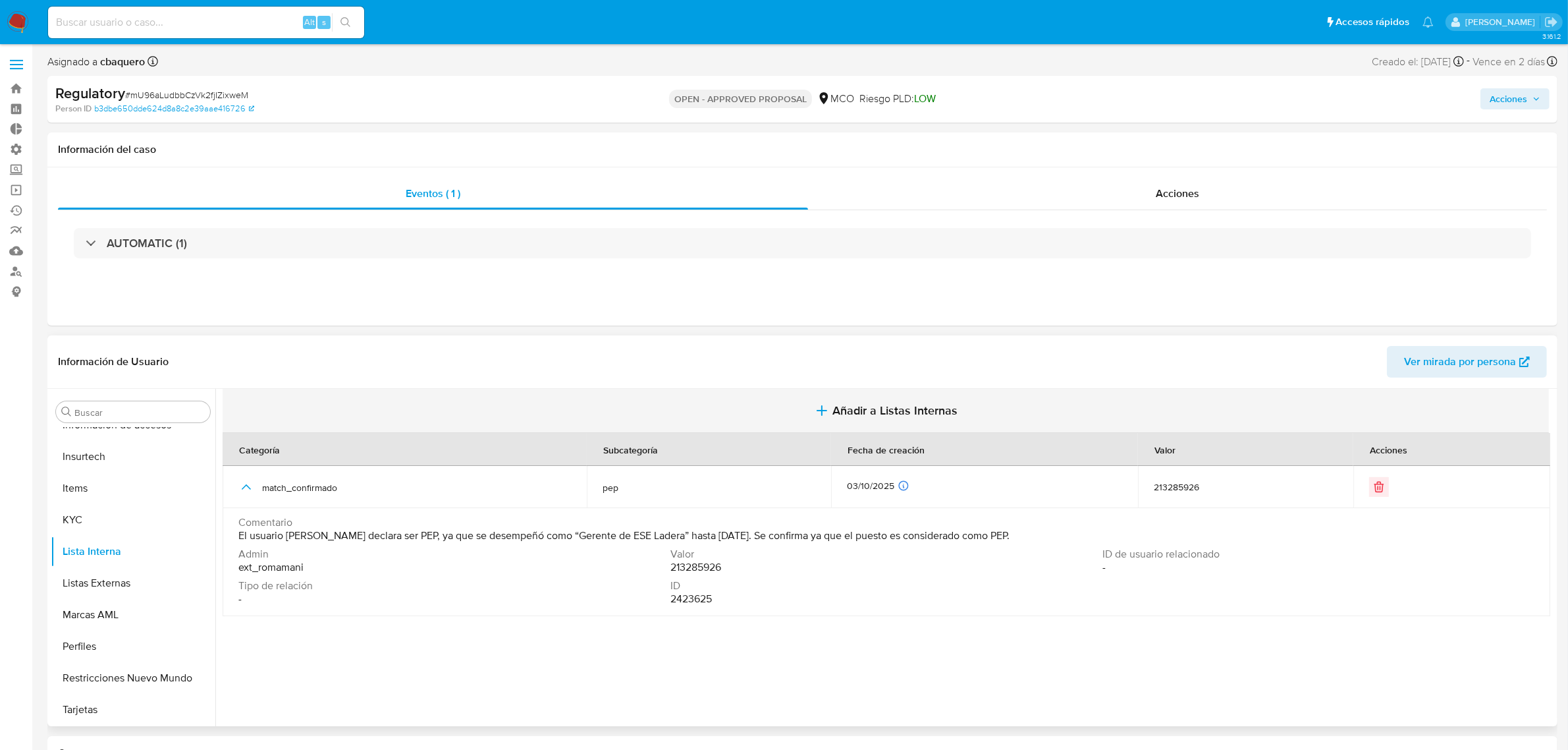
click at [876, 415] on span "Añadir a Listas Internas" at bounding box center [895, 411] width 125 height 15
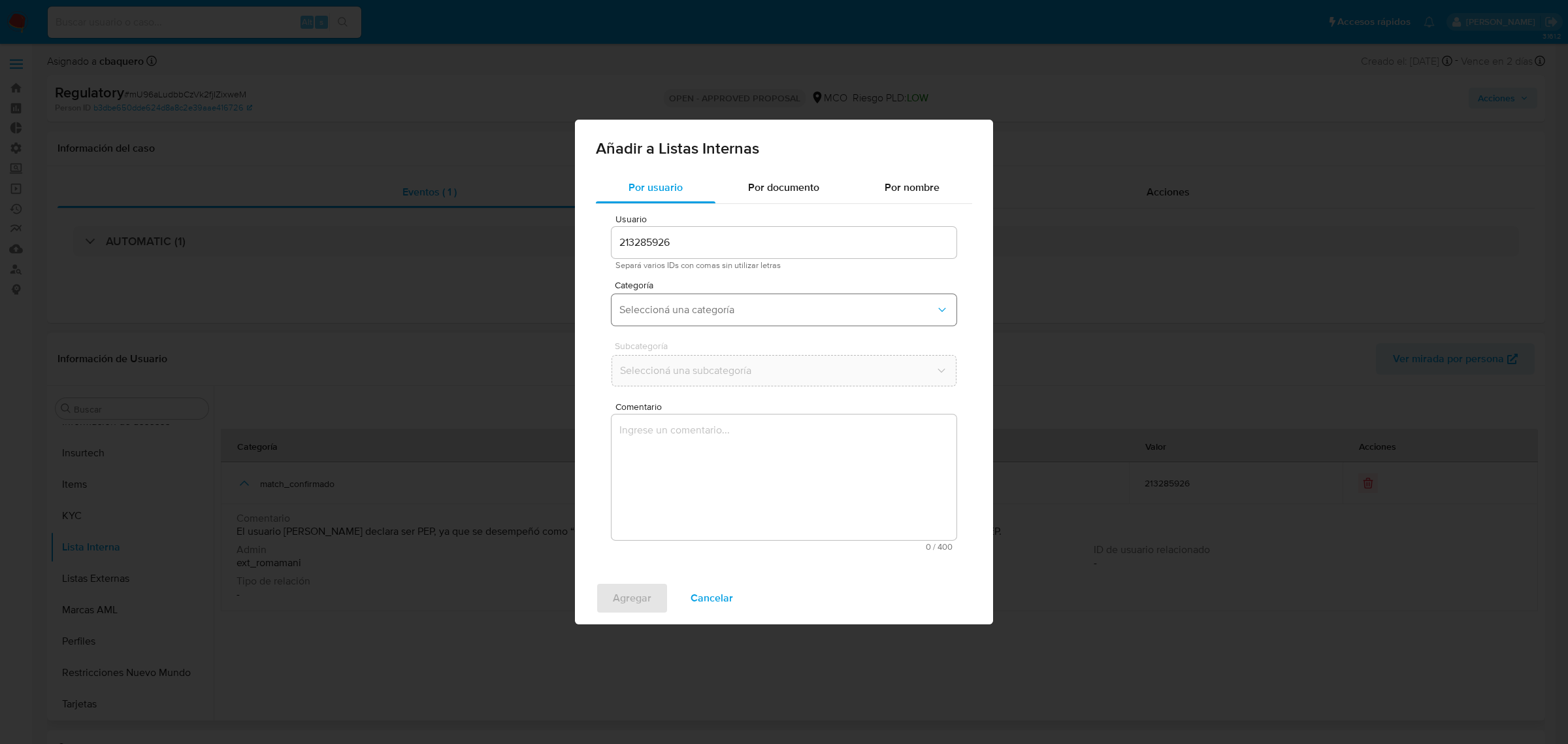
click at [678, 320] on button "Seleccioná una categoría" at bounding box center [784, 310] width 345 height 32
click at [562, 529] on div "Añadir a Listas Internas Por usuario Por documento Por nombre Usuario 213285926…" at bounding box center [784, 372] width 1568 height 744
drag, startPoint x: 722, startPoint y: 568, endPoint x: 722, endPoint y: 592, distance: 24.0
click at [722, 580] on div "Añadir a Listas Internas Por usuario Por documento Por nombre Usuario 213285926…" at bounding box center [784, 372] width 418 height 504
click at [722, 592] on span "Cancelar" at bounding box center [711, 598] width 42 height 29
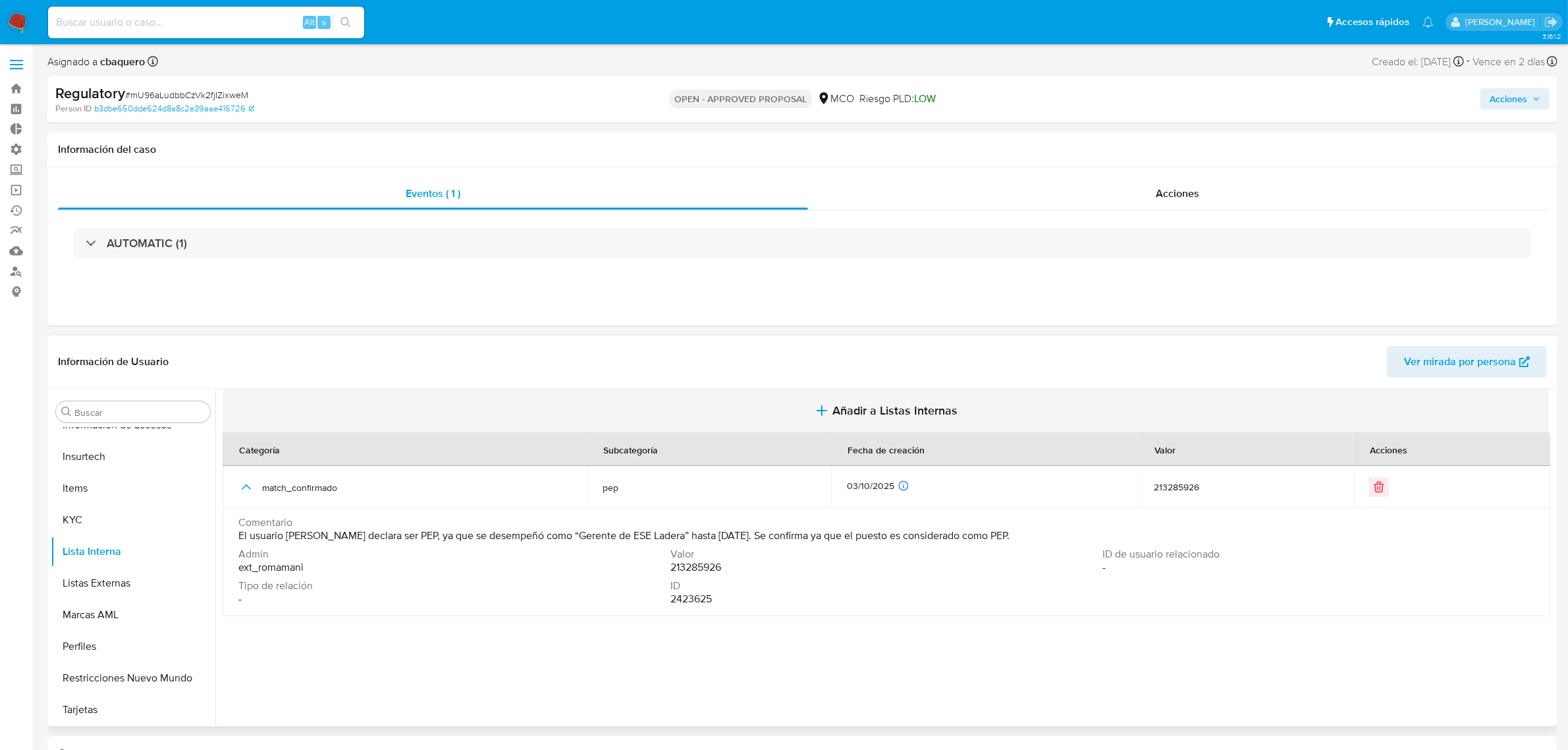
click at [860, 396] on button "Añadir a Listas Internas" at bounding box center [886, 411] width 1327 height 44
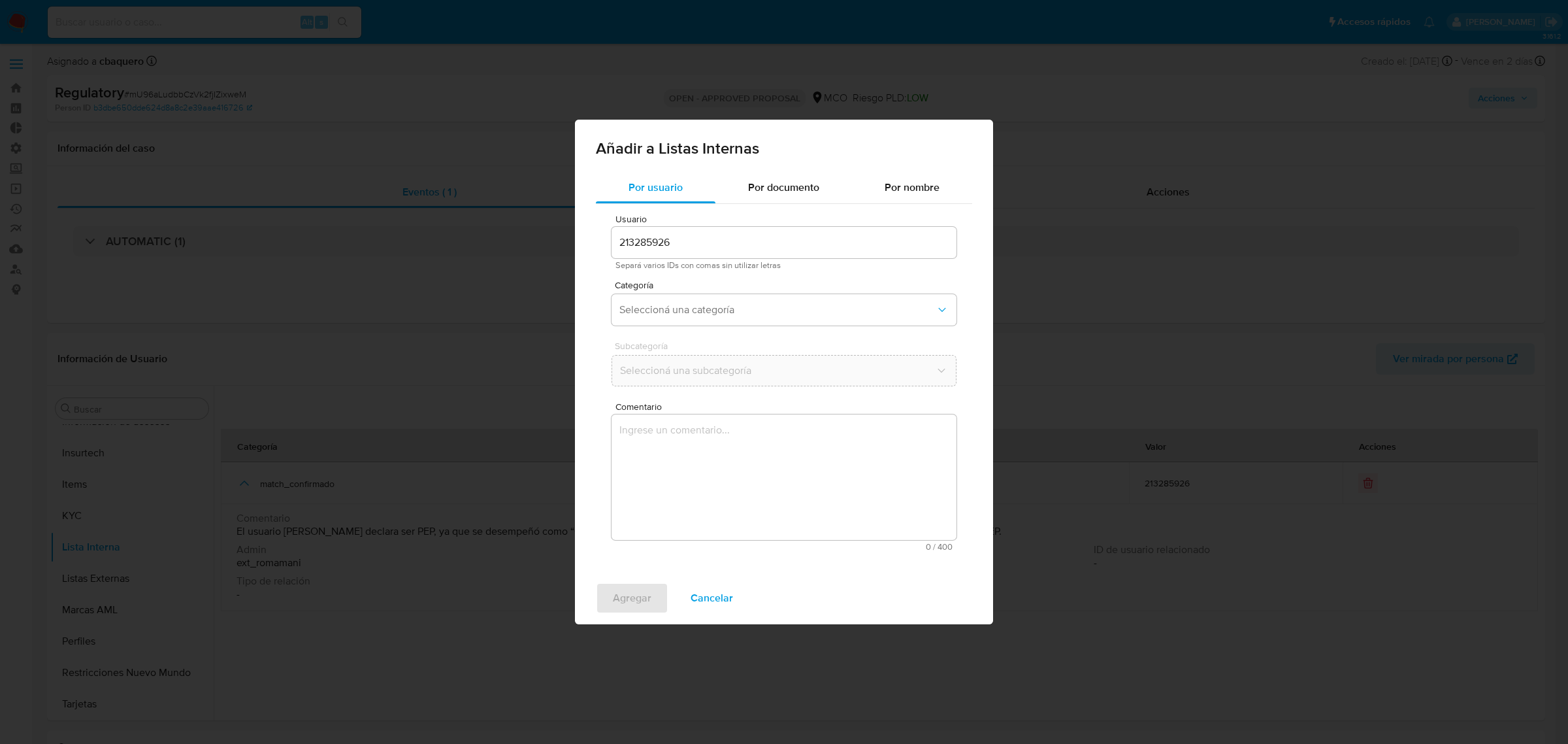
click at [677, 281] on span "Categoría" at bounding box center [787, 285] width 345 height 9
click at [676, 304] on span "Seleccioná una categoría" at bounding box center [777, 310] width 316 height 13
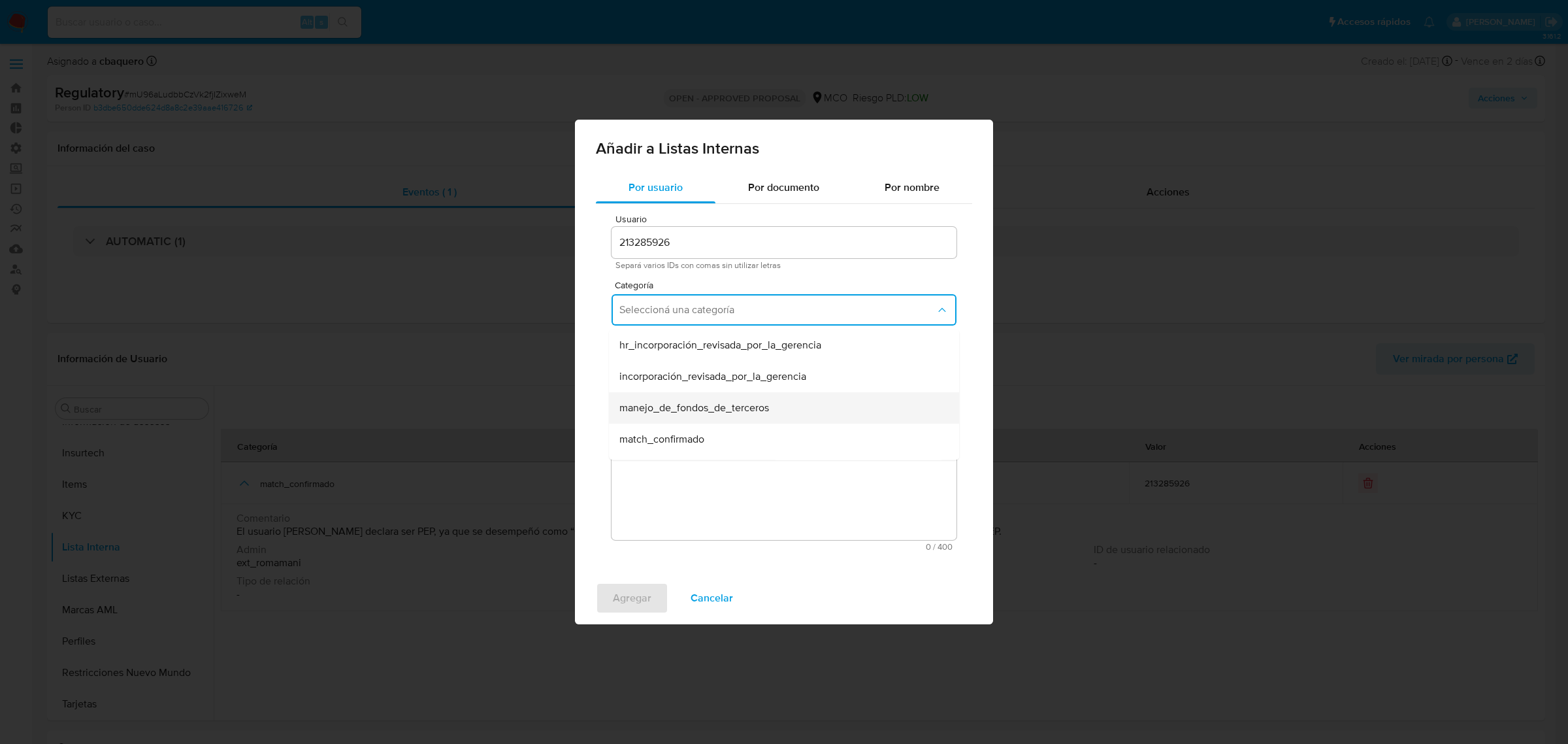
click at [649, 406] on span "manejo_de_fondos_de_terceros" at bounding box center [694, 408] width 150 height 13
click at [644, 390] on div "Subcategoría Seleccioná una subcategoría" at bounding box center [784, 366] width 345 height 50
click at [642, 379] on button "Seleccioná una subcategoría" at bounding box center [784, 371] width 345 height 32
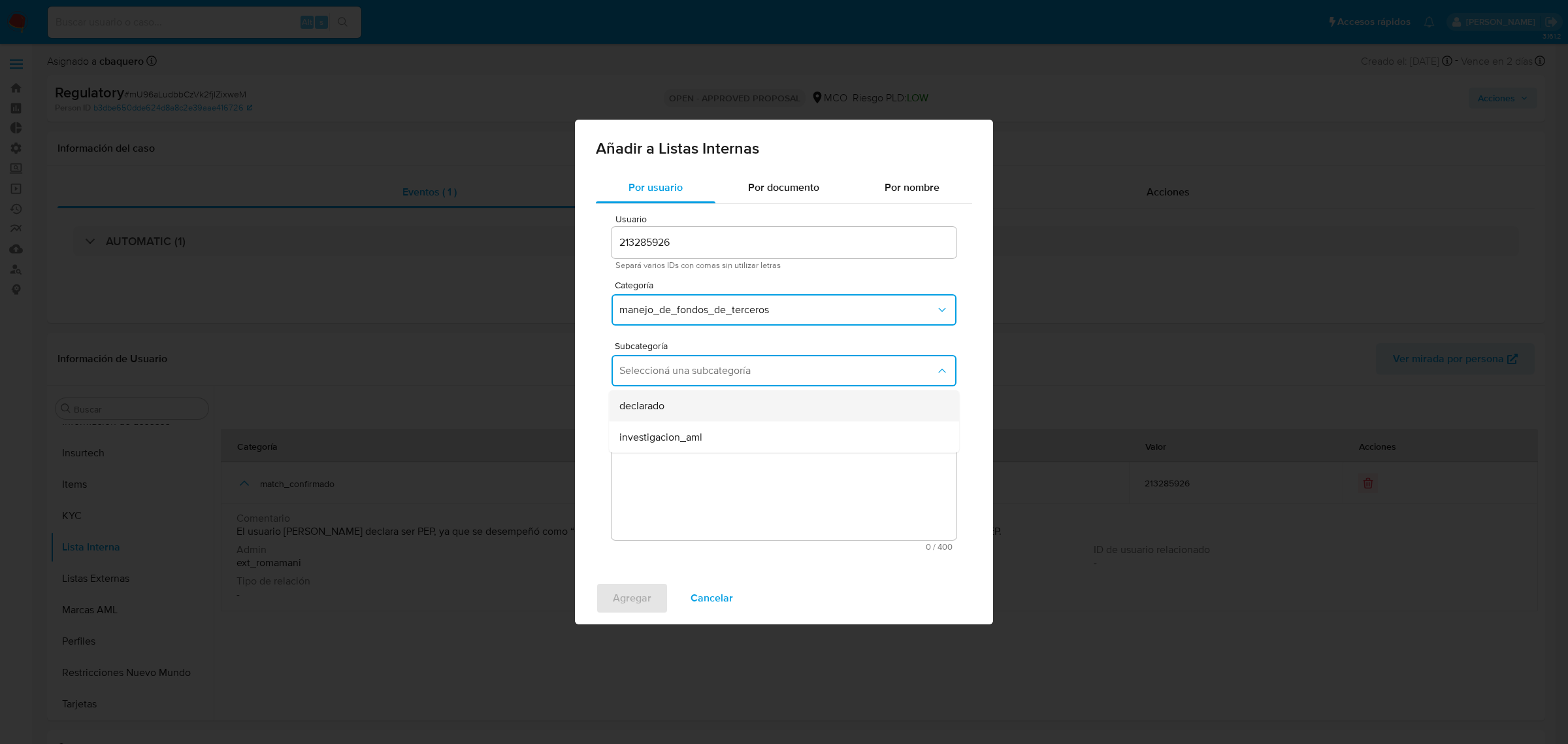
click at [647, 409] on span "declarado" at bounding box center [642, 406] width 45 height 13
click at [660, 371] on span "declarado" at bounding box center [777, 370] width 316 height 13
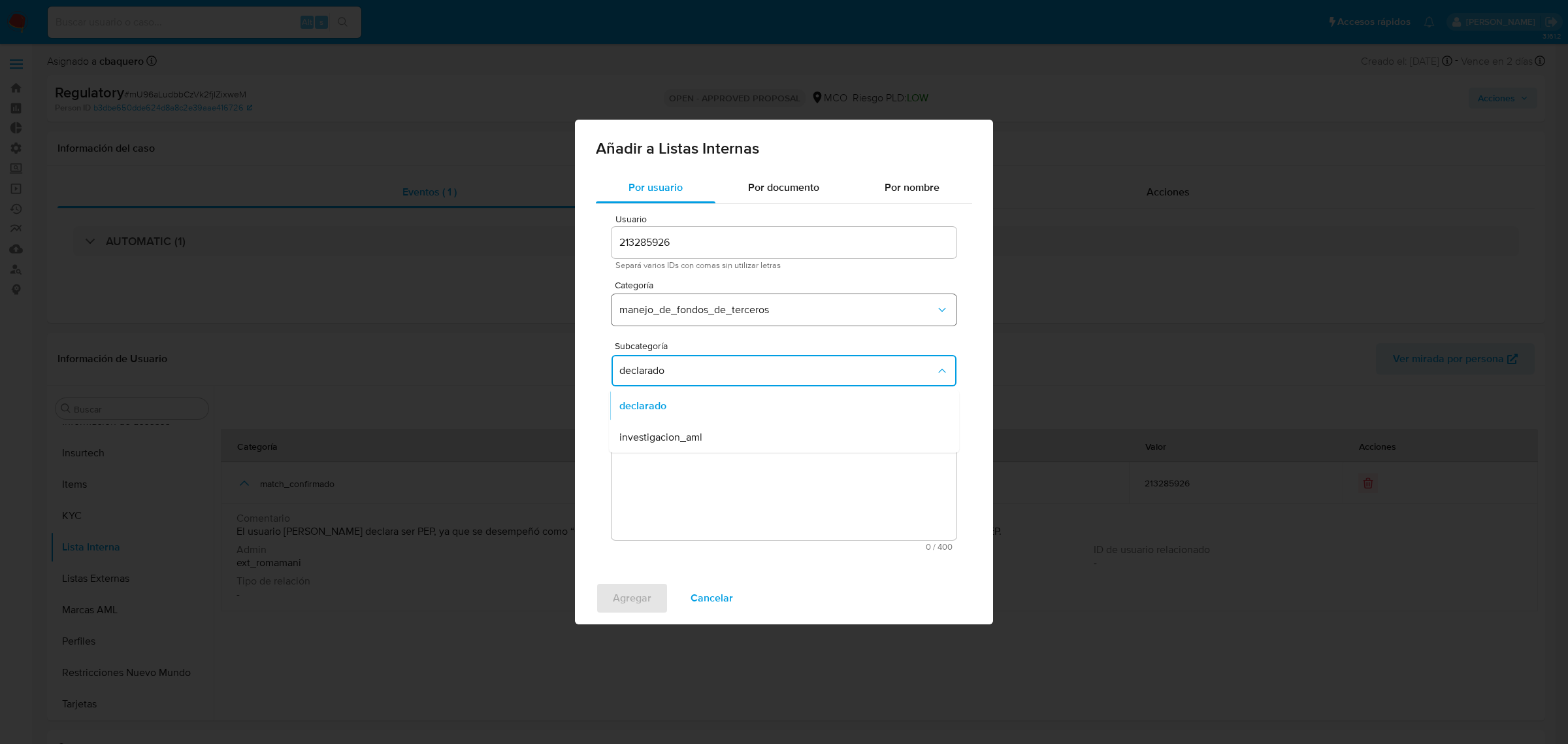
click at [651, 312] on span "manejo_de_fondos_de_terceros" at bounding box center [777, 310] width 316 height 13
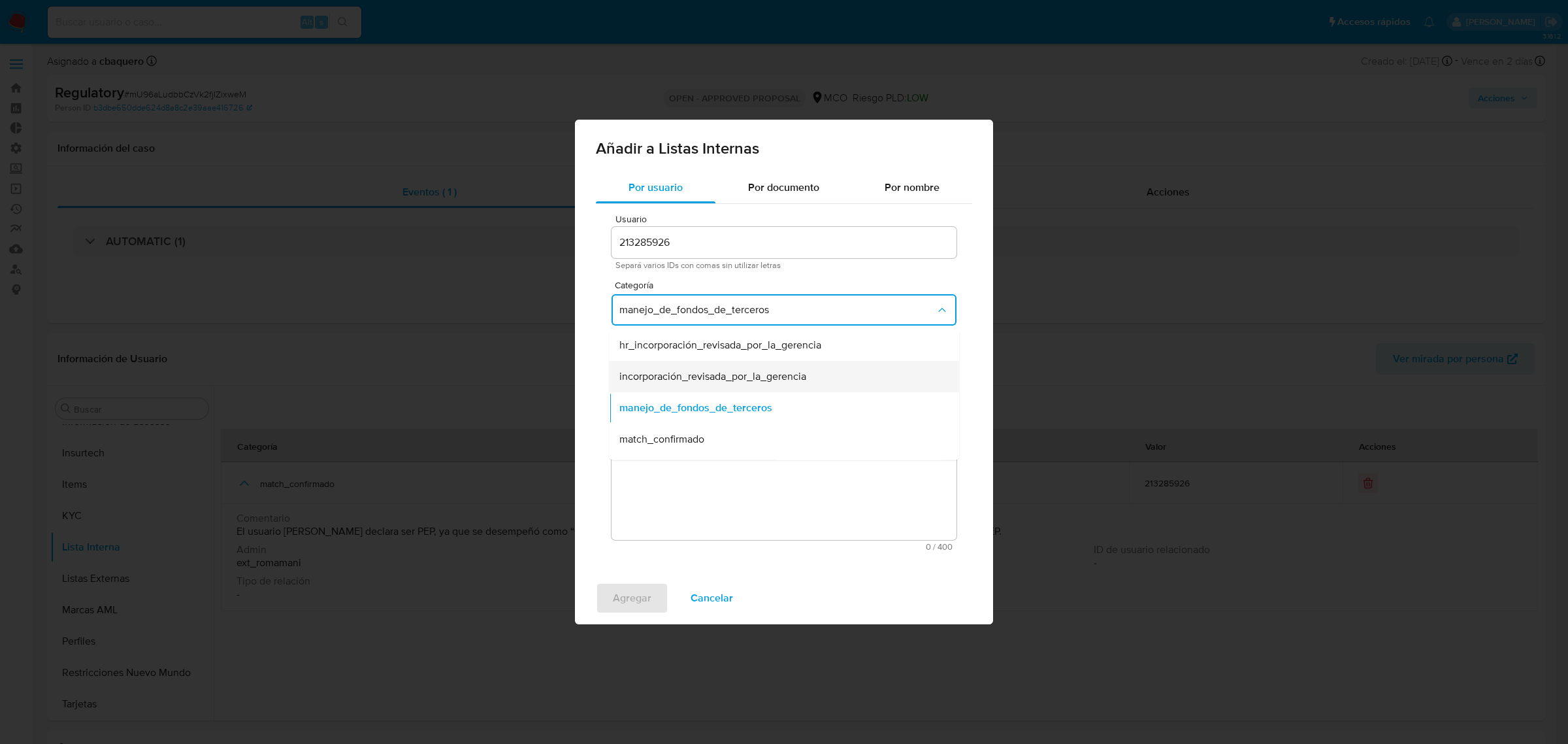
click at [667, 371] on span "incorporación_revisada_por_la_gerencia" at bounding box center [713, 376] width 187 height 13
click at [658, 362] on button "Seleccioná una subcategoría" at bounding box center [784, 371] width 345 height 32
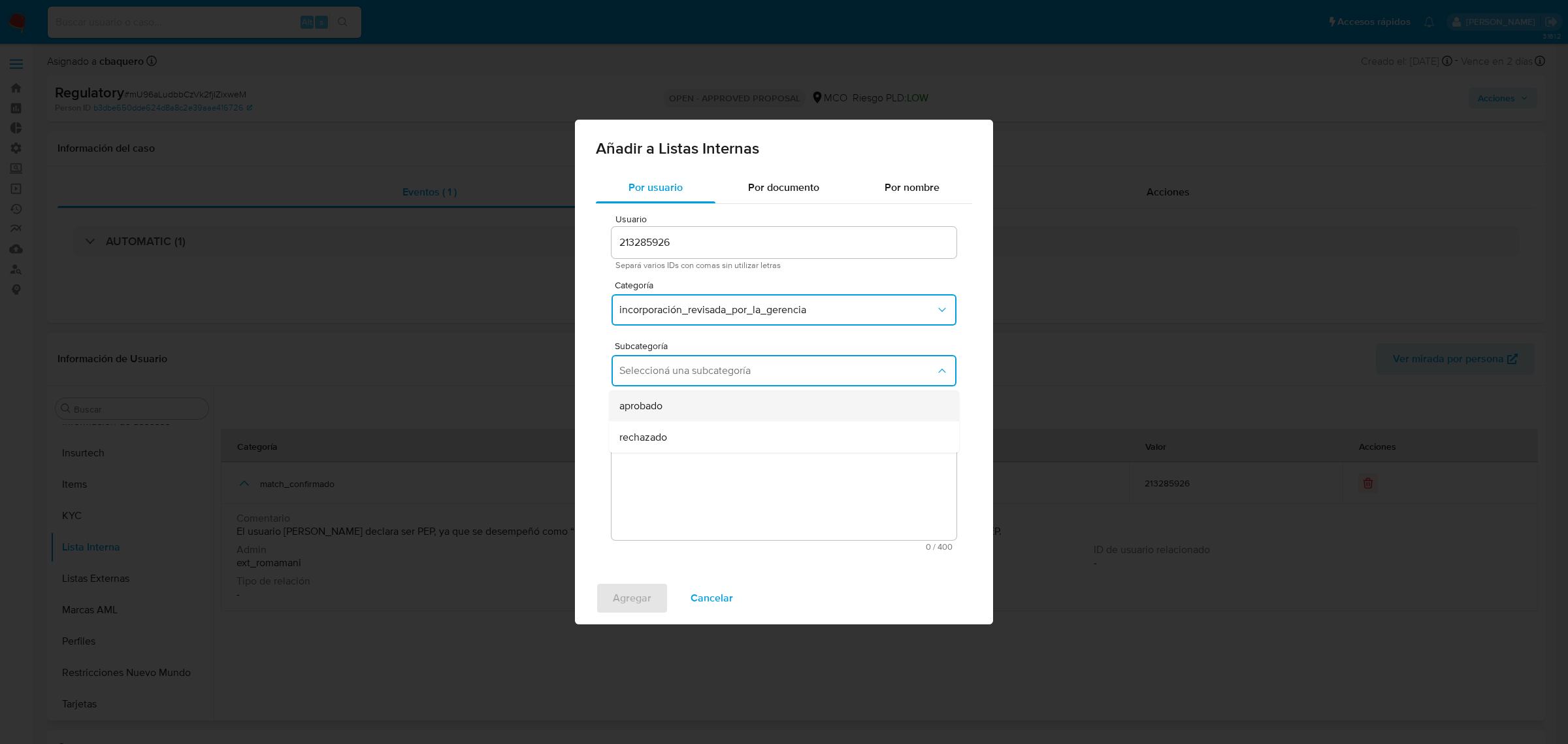
click at [648, 399] on span "aprobado" at bounding box center [641, 406] width 43 height 13
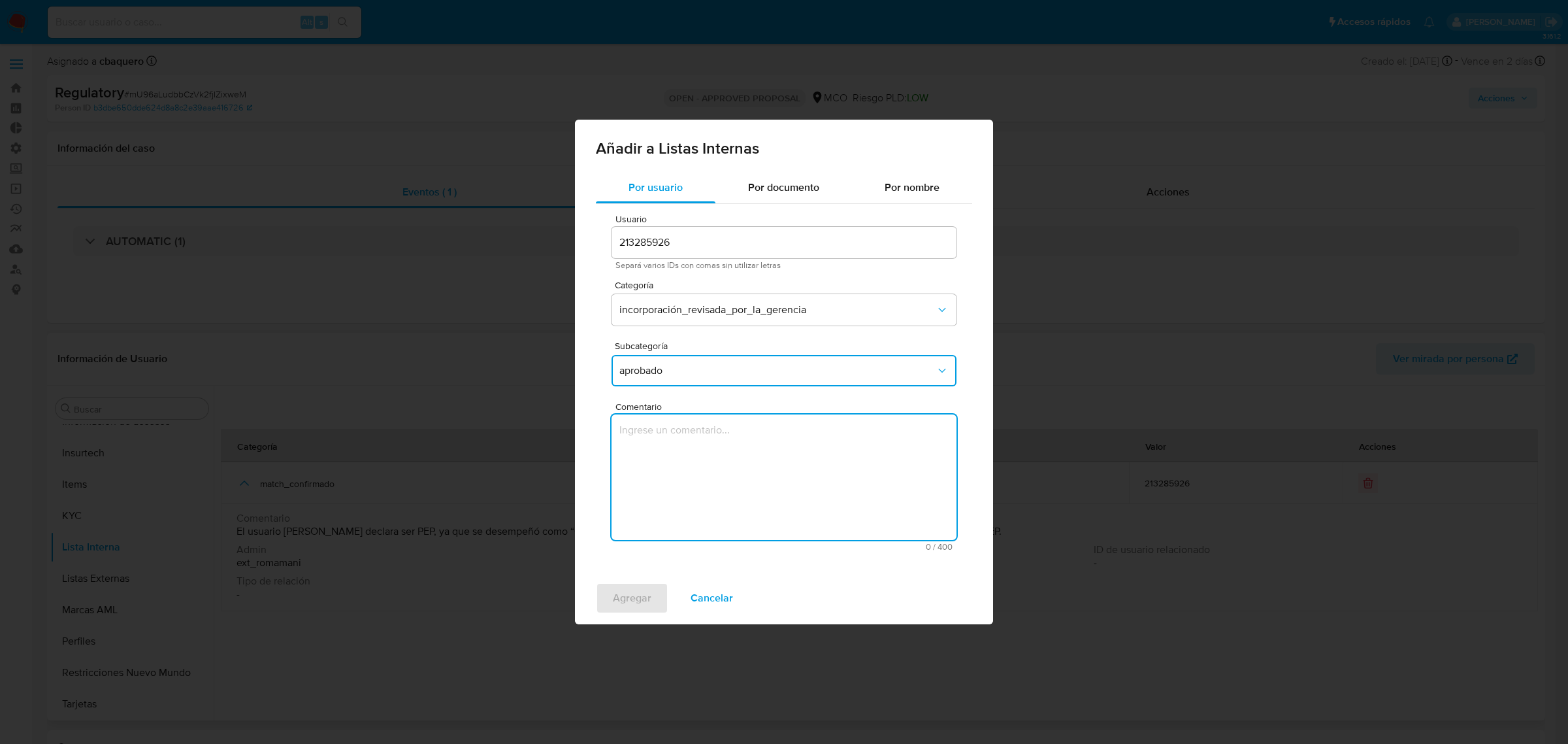
click at [694, 490] on textarea "Comentario" at bounding box center [784, 477] width 345 height 125
type textarea "Se aprueba vinculación de PEP al no encontrar evidencia de noticias negativas"
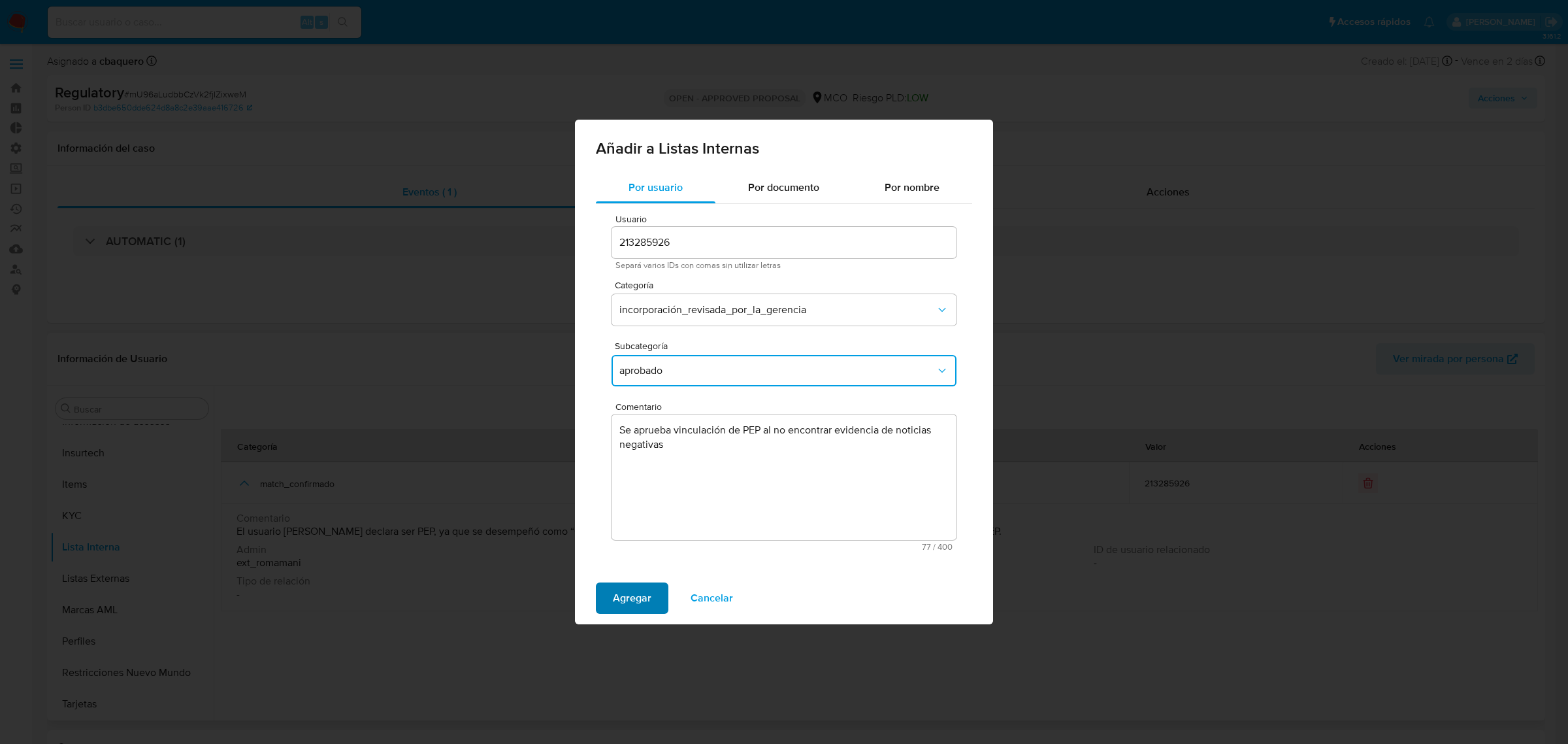
click at [631, 586] on span "Agregar" at bounding box center [632, 598] width 38 height 29
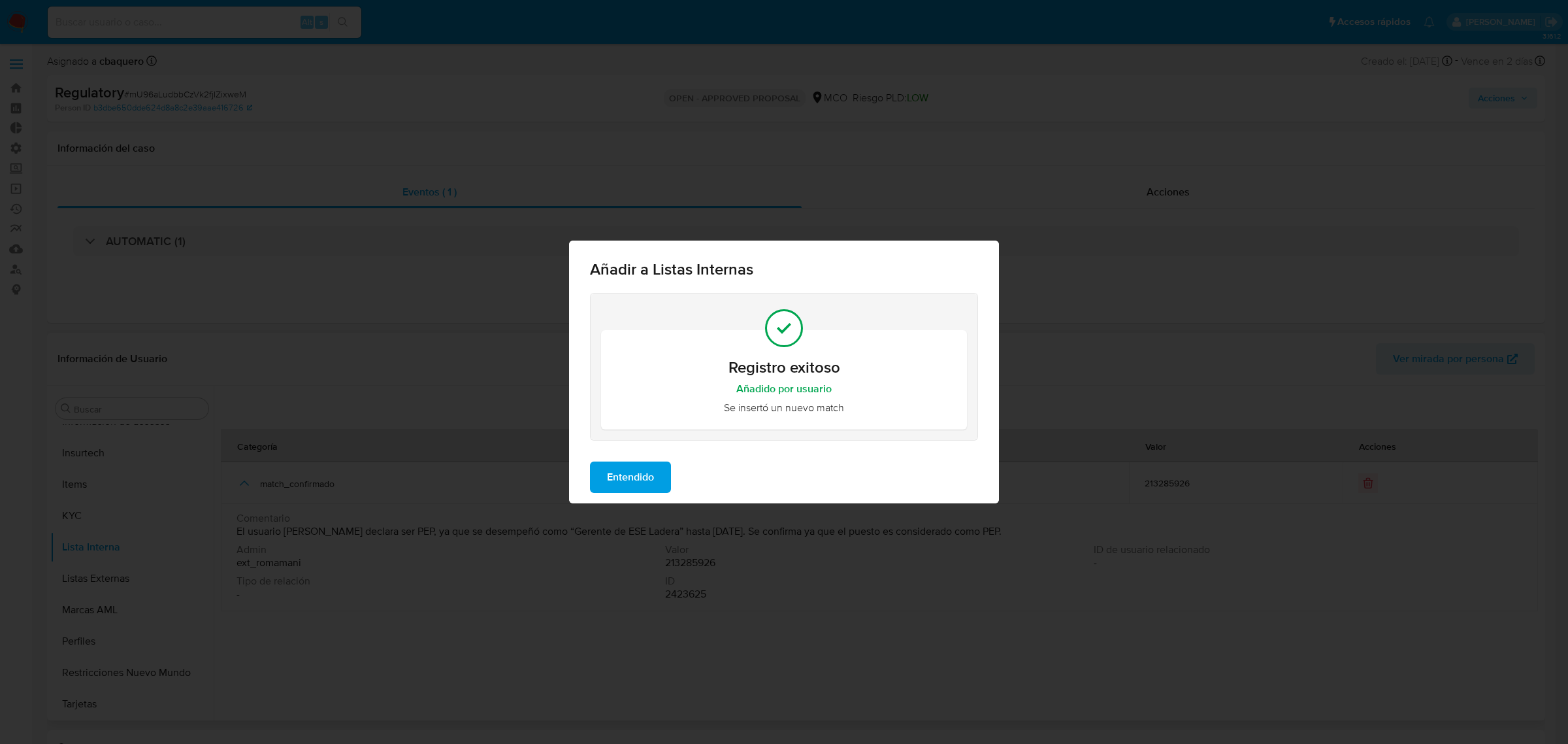
click at [664, 479] on button "Entendido" at bounding box center [630, 477] width 81 height 32
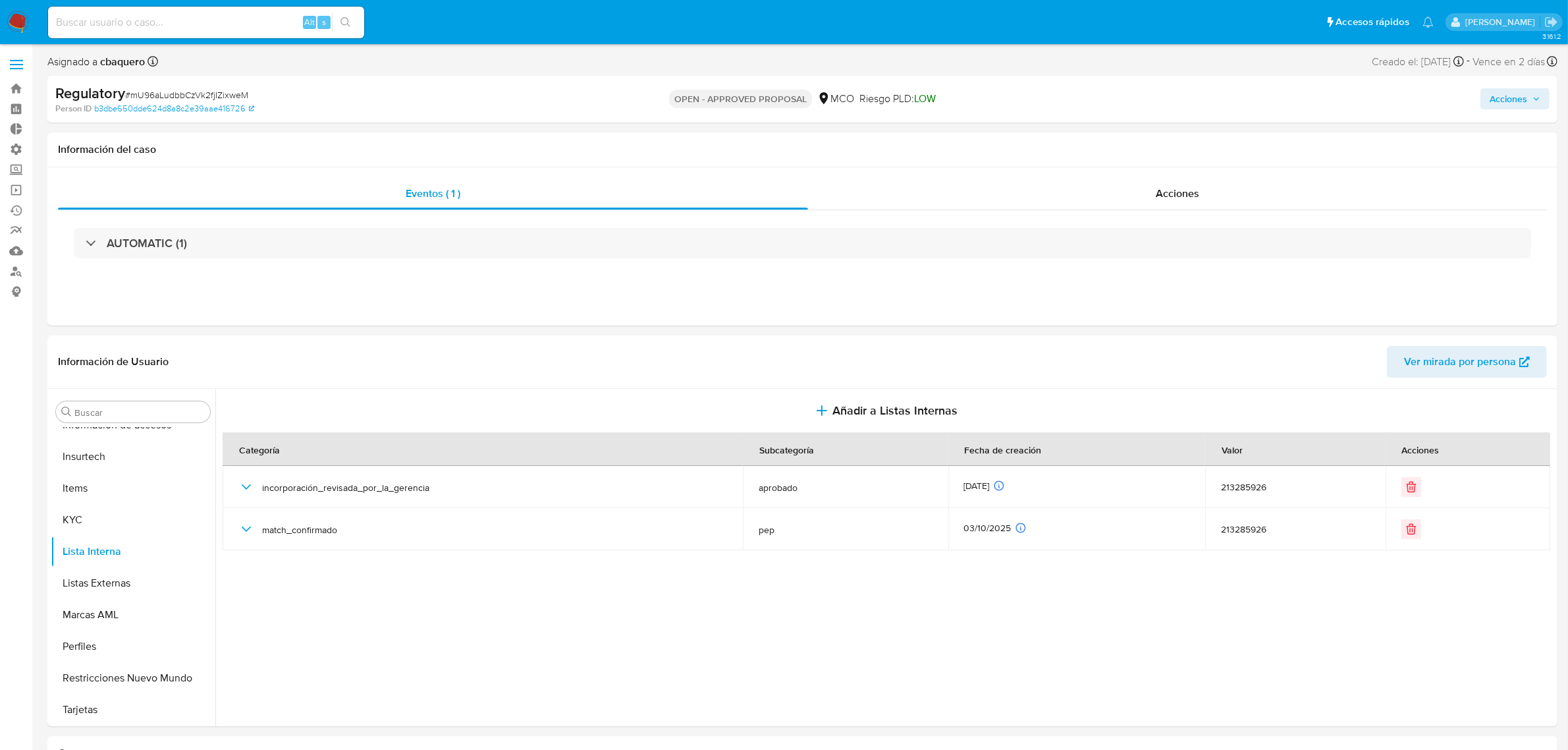
drag, startPoint x: 1509, startPoint y: 103, endPoint x: 1314, endPoint y: 108, distance: 195.1
click at [1509, 102] on span "Acciones" at bounding box center [1508, 99] width 37 height 21
click at [1159, 139] on span "Resolución del caso" at bounding box center [1141, 140] width 94 height 15
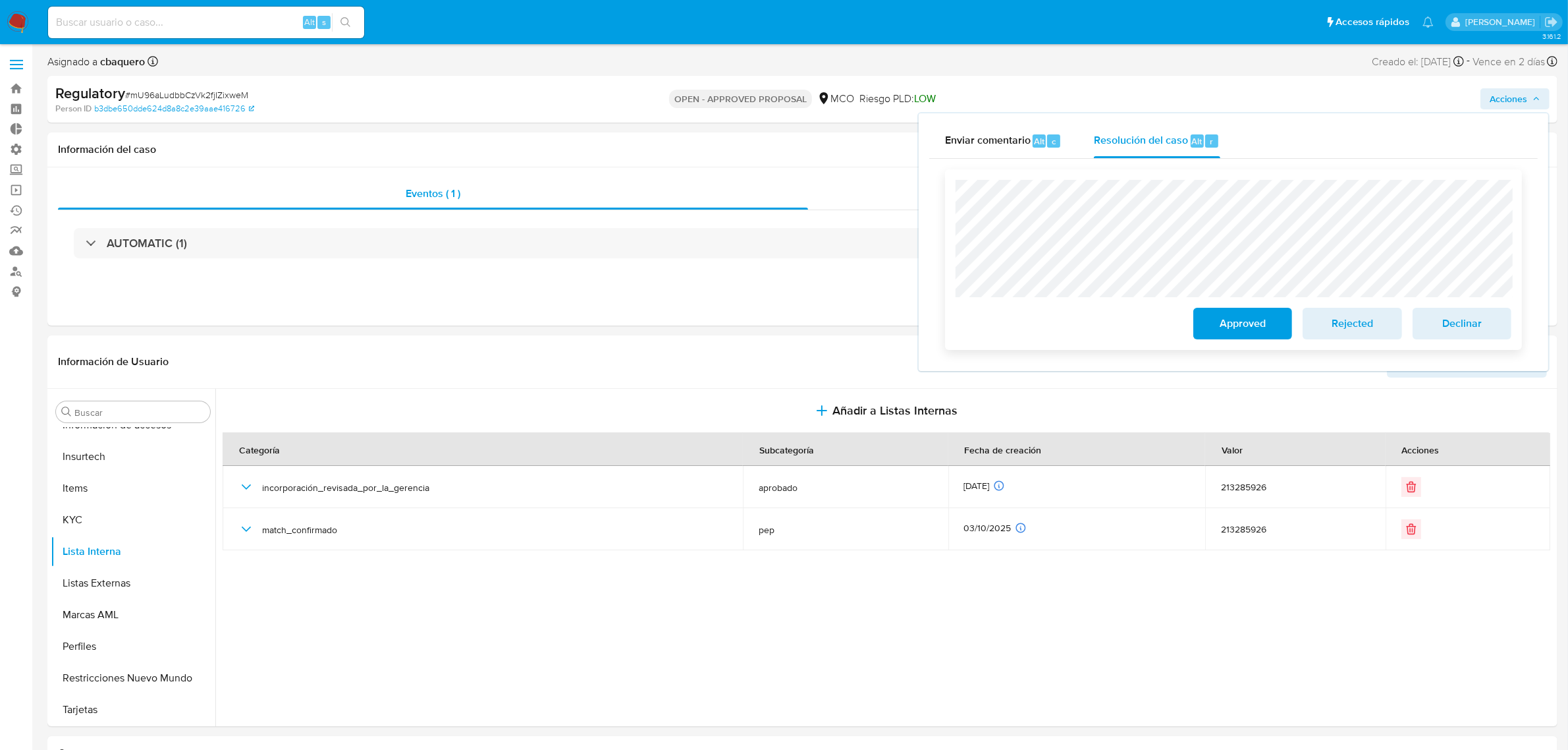
click at [1236, 323] on span "Approved" at bounding box center [1243, 323] width 65 height 29
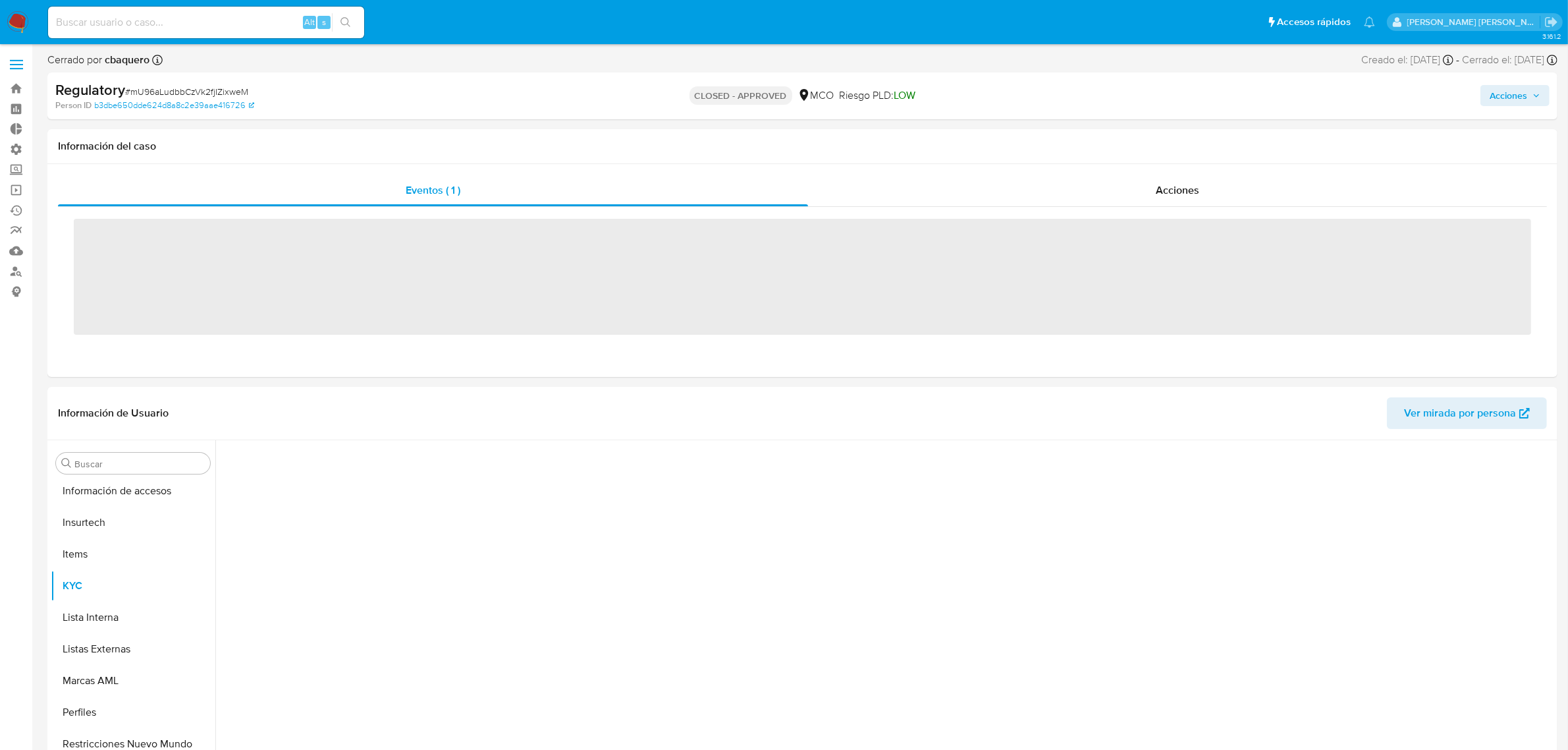
scroll to position [620, 0]
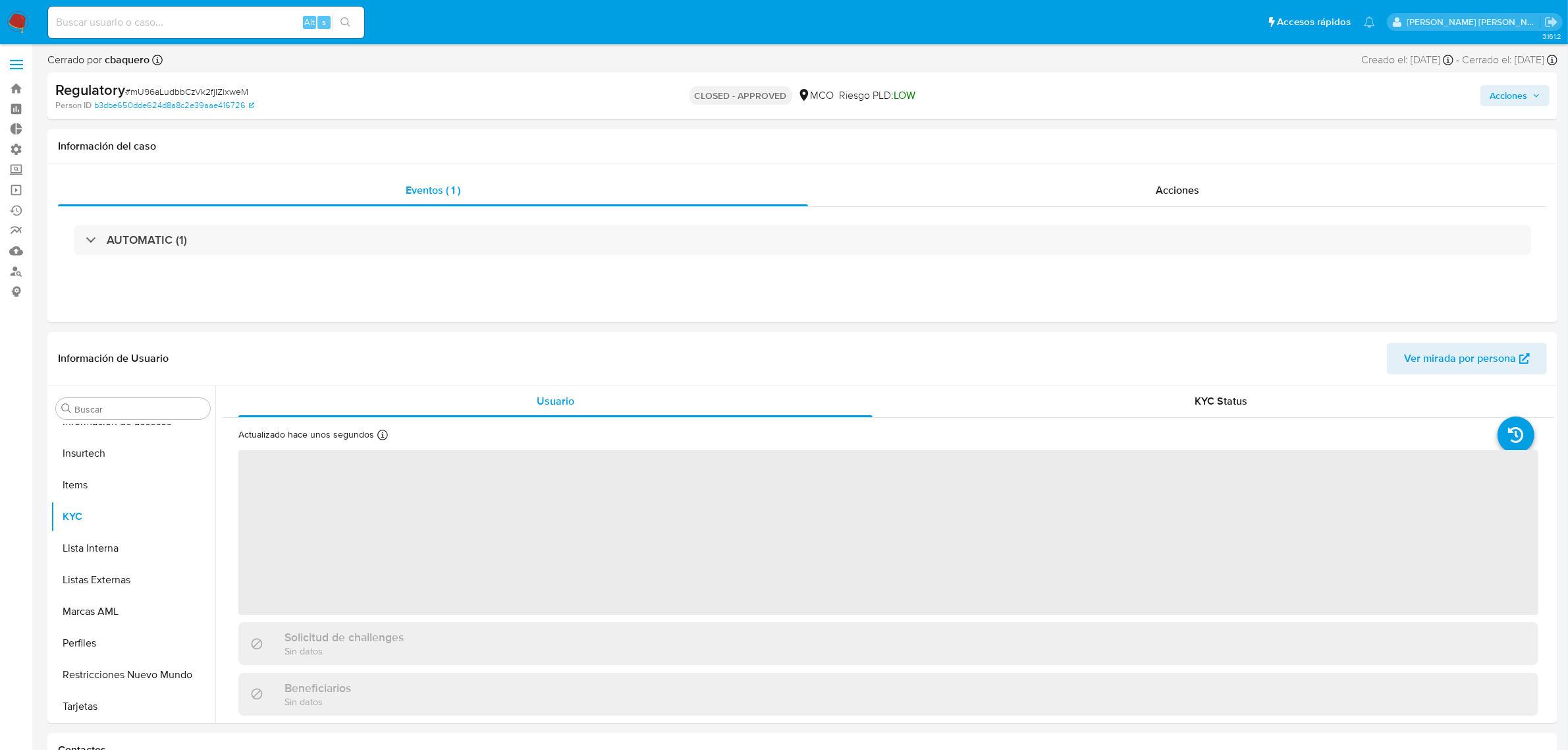
select select "10"
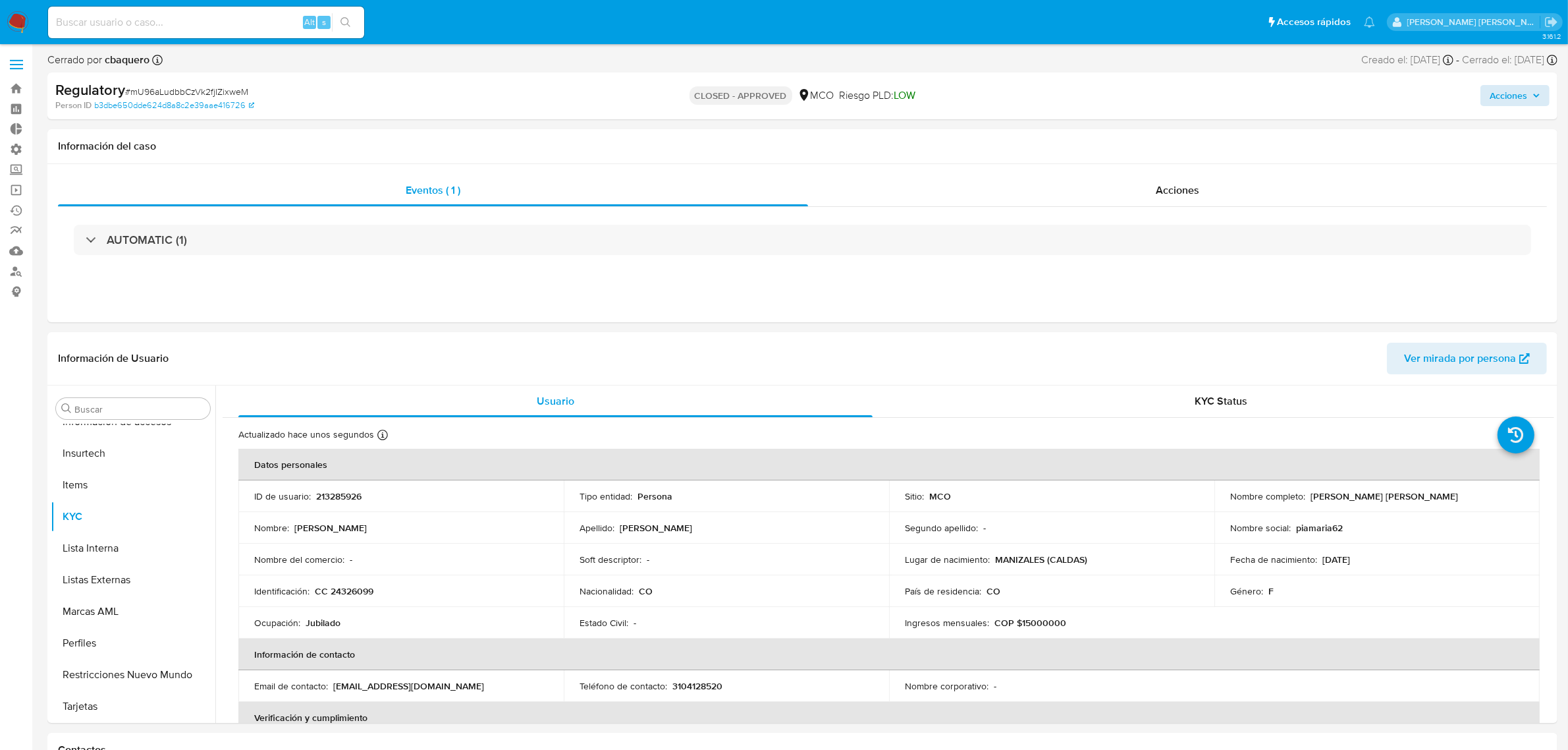
drag, startPoint x: 1528, startPoint y: 78, endPoint x: 1527, endPoint y: 88, distance: 10.0
click at [1527, 87] on div "Regulatory # mU96aLudbbCzVk2fjIZixweM Person ID b3dbe650dde624d8a8c2e39aae41672…" at bounding box center [802, 96] width 1510 height 47
click at [1527, 88] on span "Acciones" at bounding box center [1508, 96] width 37 height 21
click at [1074, 140] on button "Enviar comentario Alt c" at bounding box center [1004, 137] width 149 height 34
click at [1142, 140] on span "Resolución del caso" at bounding box center [1141, 137] width 94 height 15
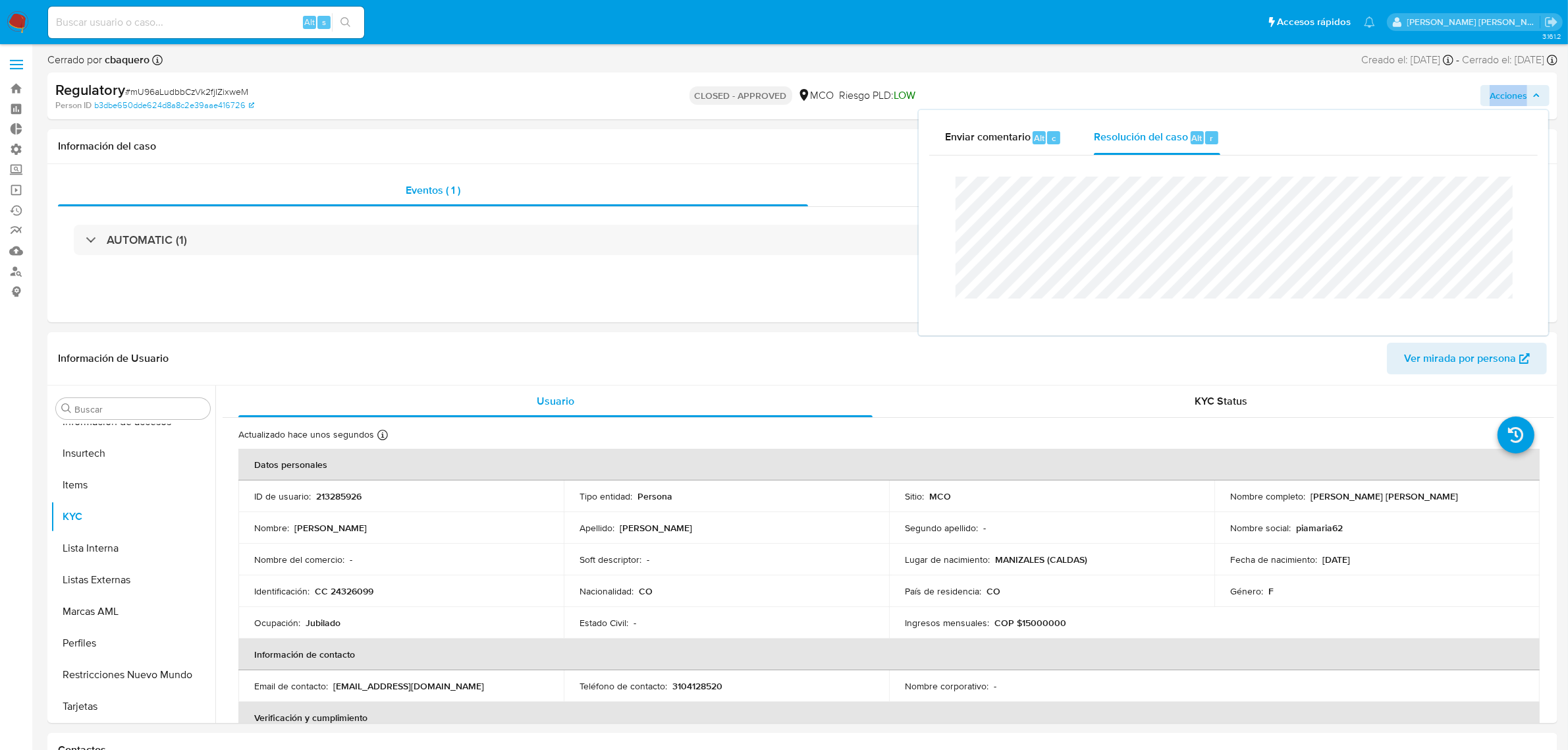
click at [15, 24] on img at bounding box center [18, 23] width 23 height 23
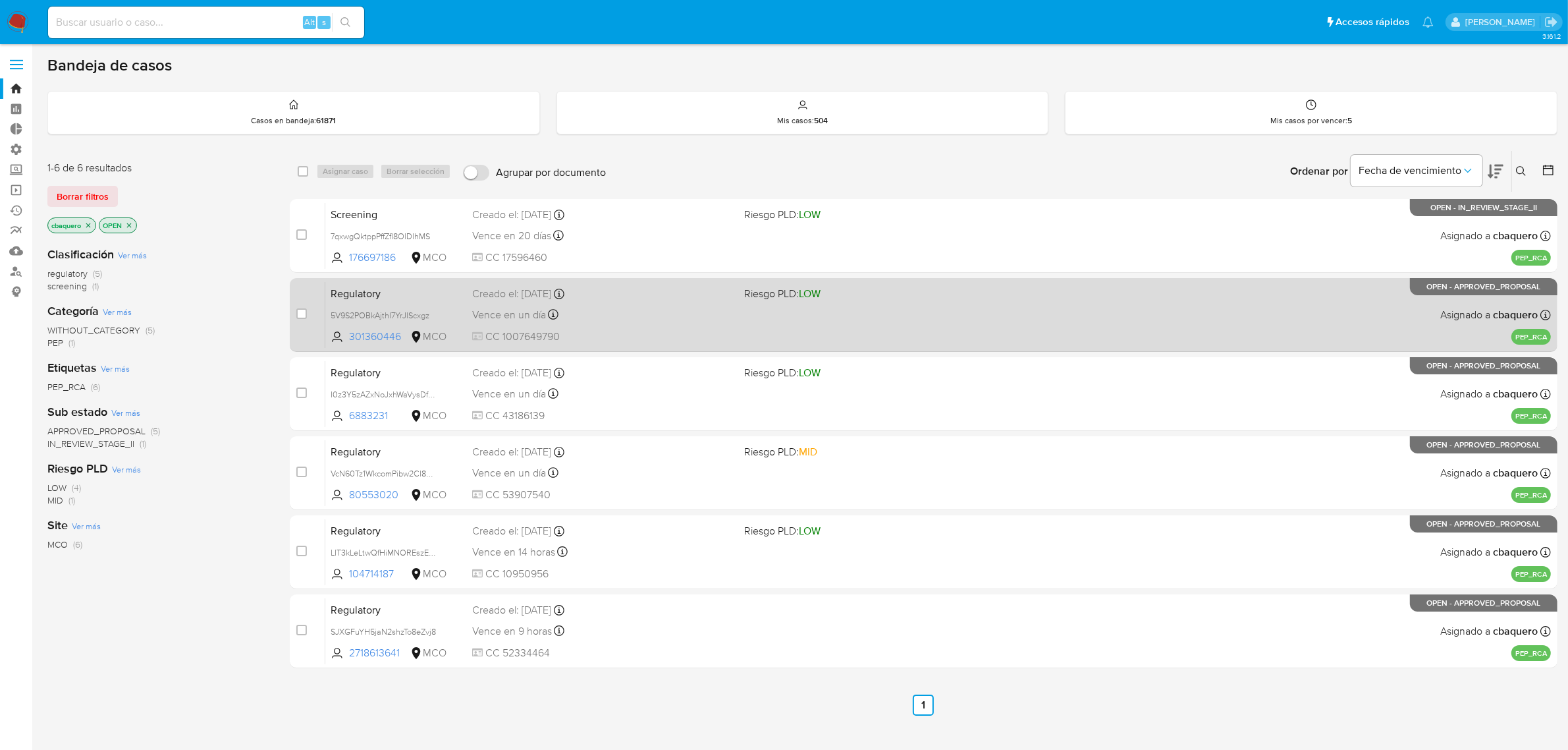
click at [649, 327] on div "Regulatory 5V9S2POBkAjthI7YrJIScxgz 301360446 MCO Riesgo PLD: LOW Creado el: [D…" at bounding box center [938, 315] width 1225 height 67
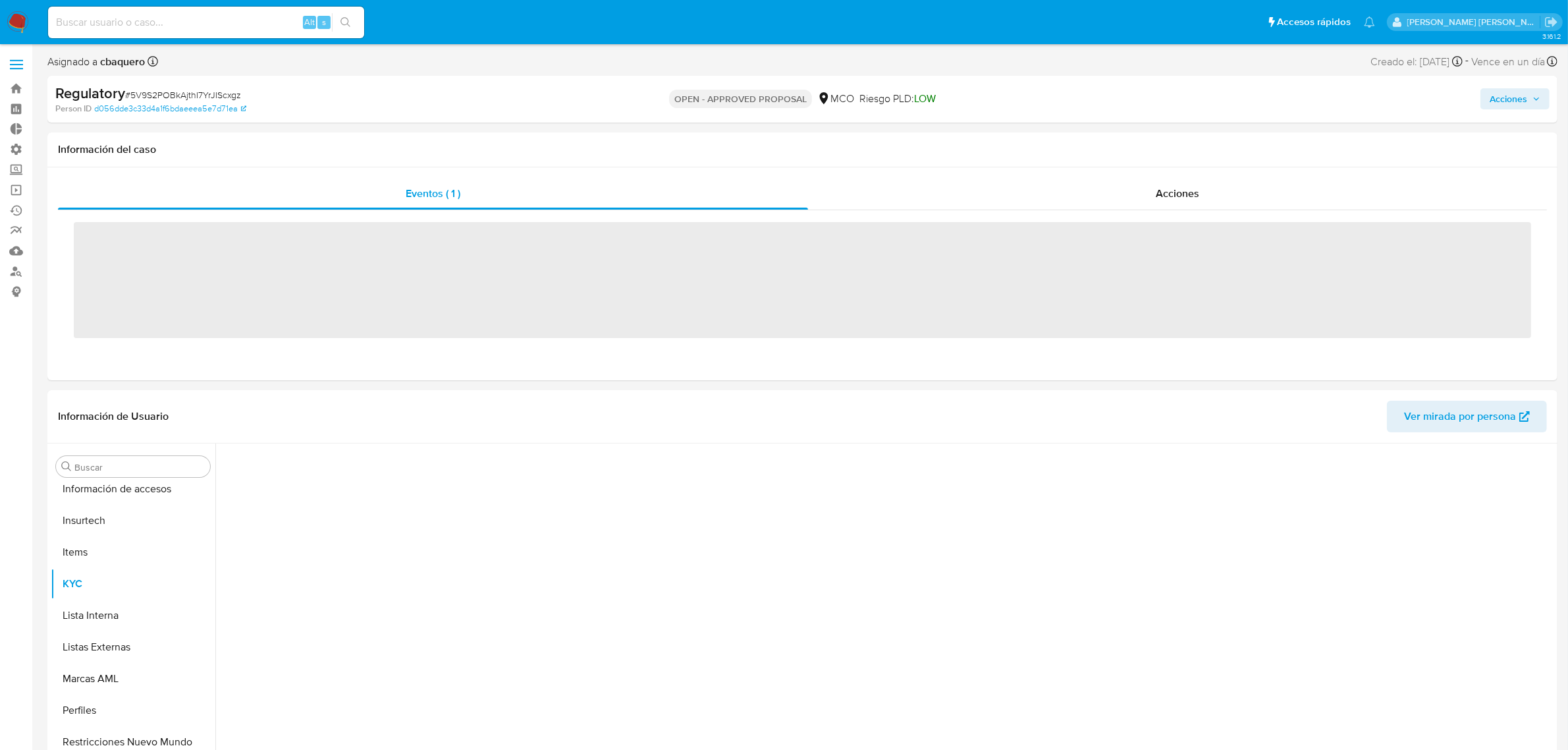
scroll to position [620, 0]
click at [115, 603] on button "Lista Interna" at bounding box center [128, 606] width 154 height 32
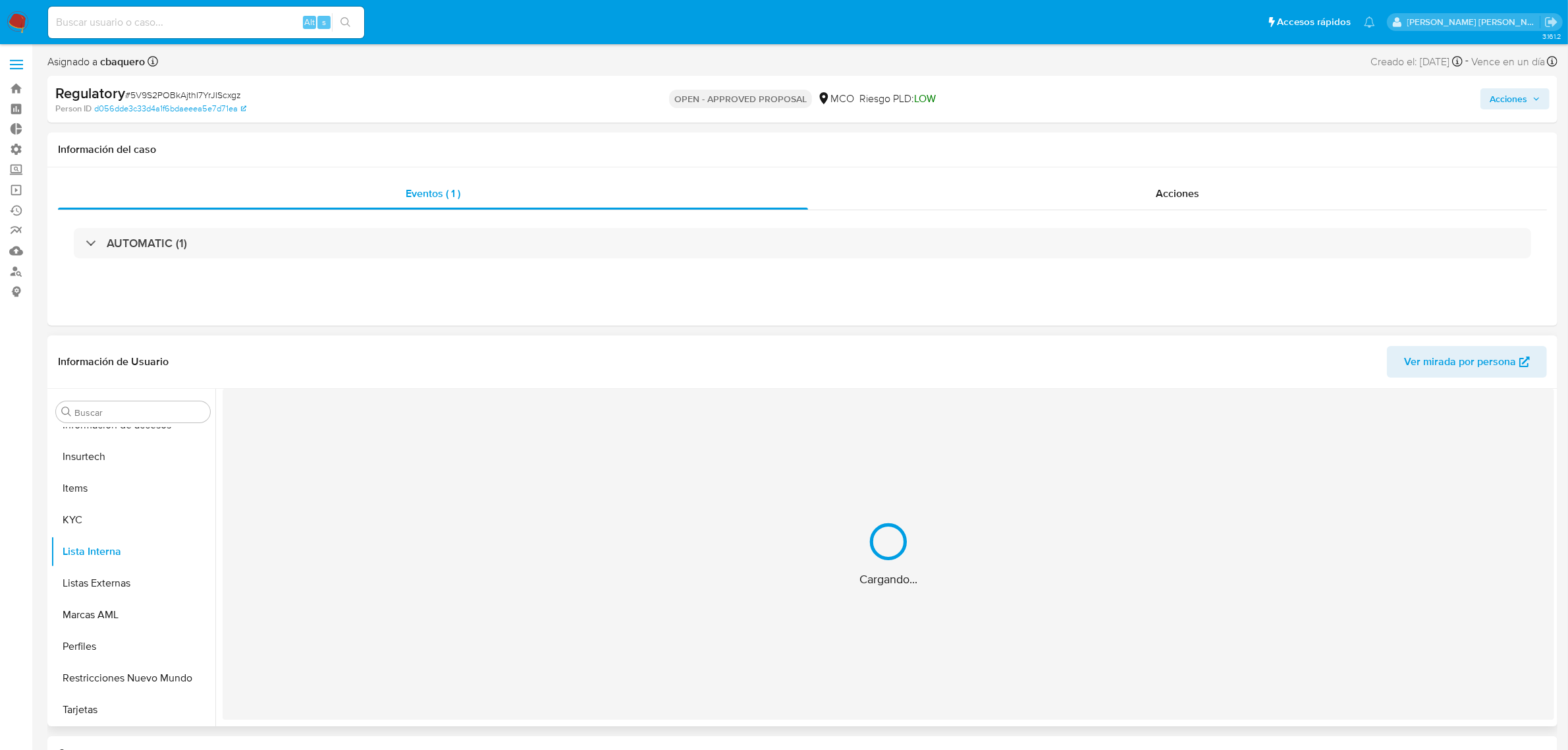
select select "10"
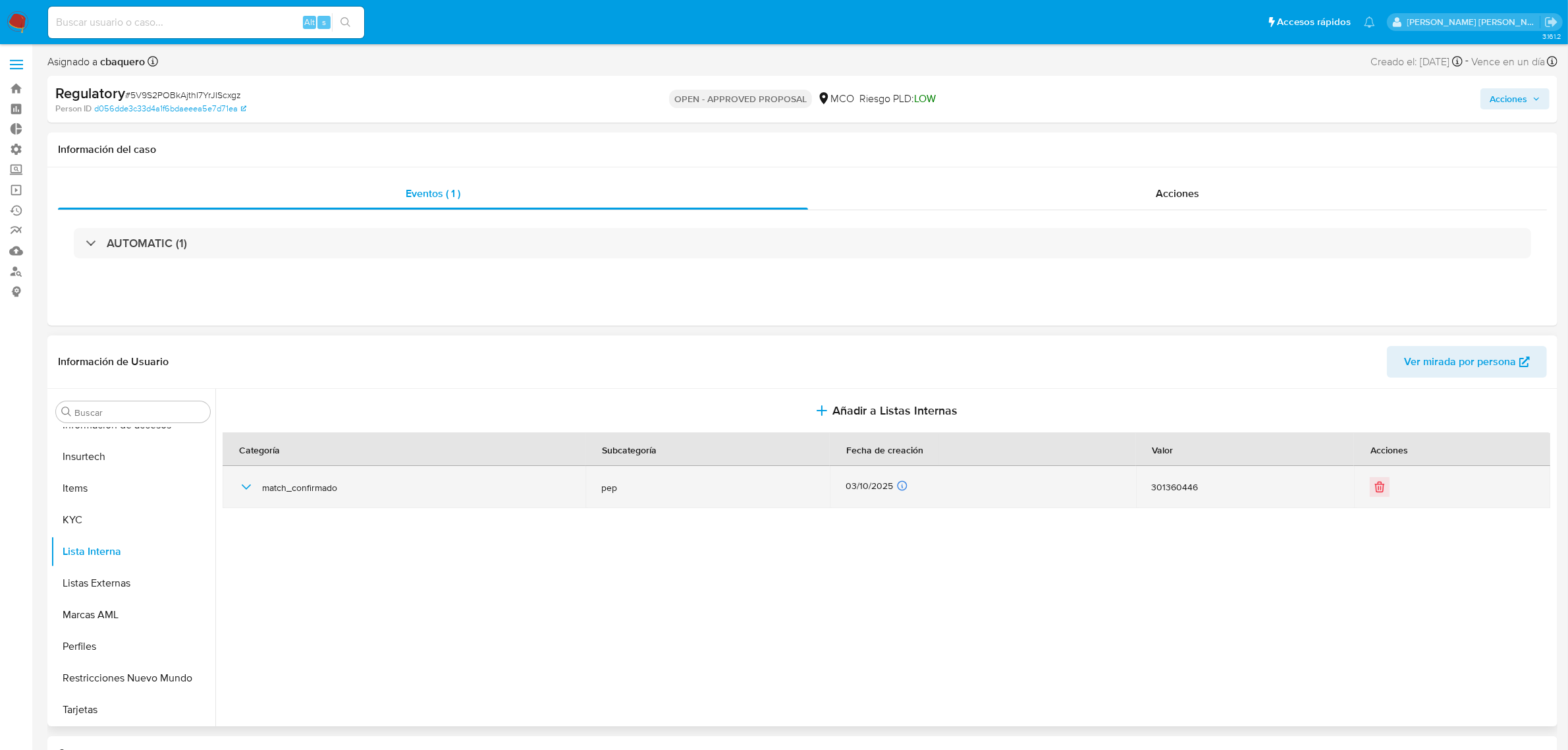
click at [249, 486] on icon "button" at bounding box center [246, 487] width 9 height 5
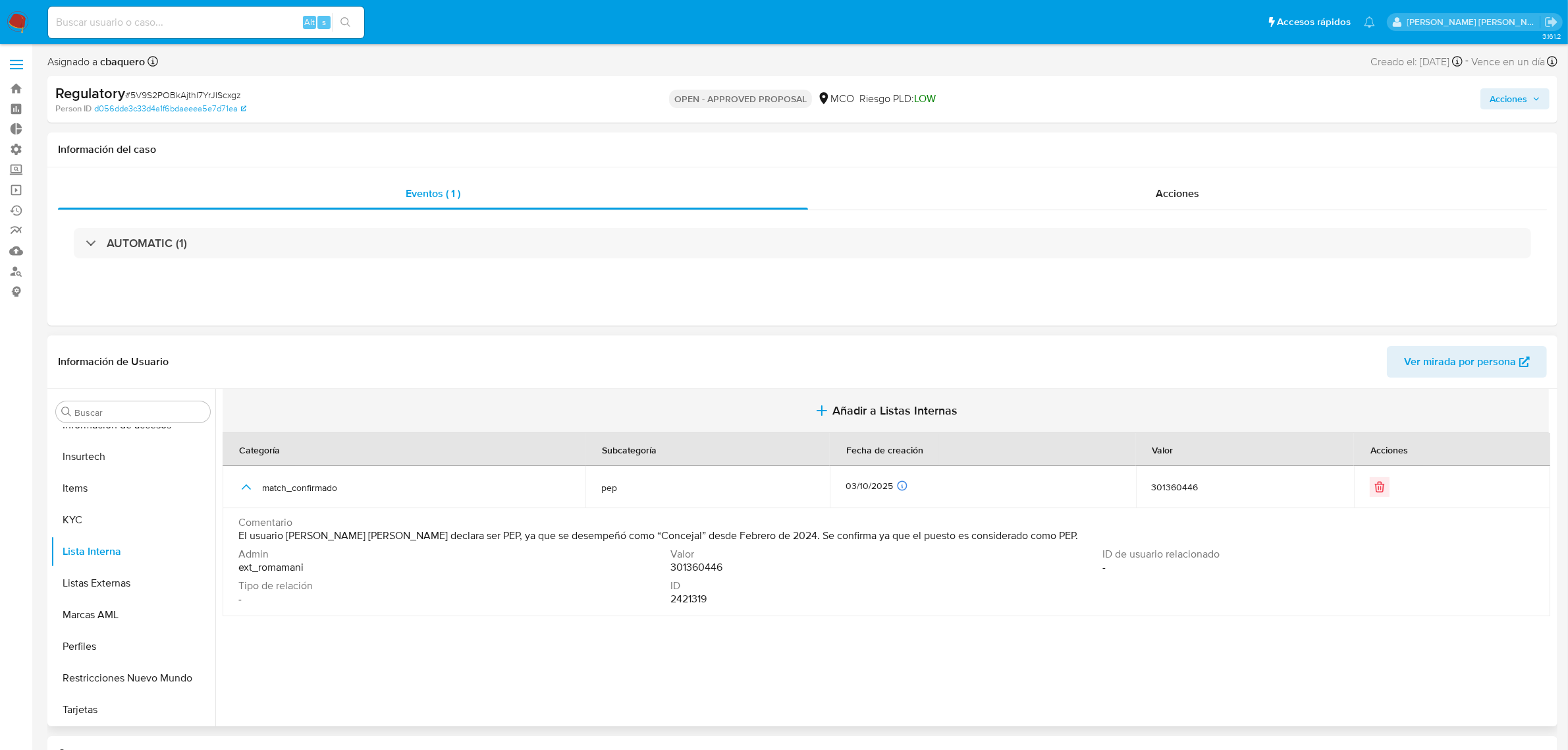
click at [841, 412] on span "Añadir a Listas Internas" at bounding box center [895, 411] width 125 height 15
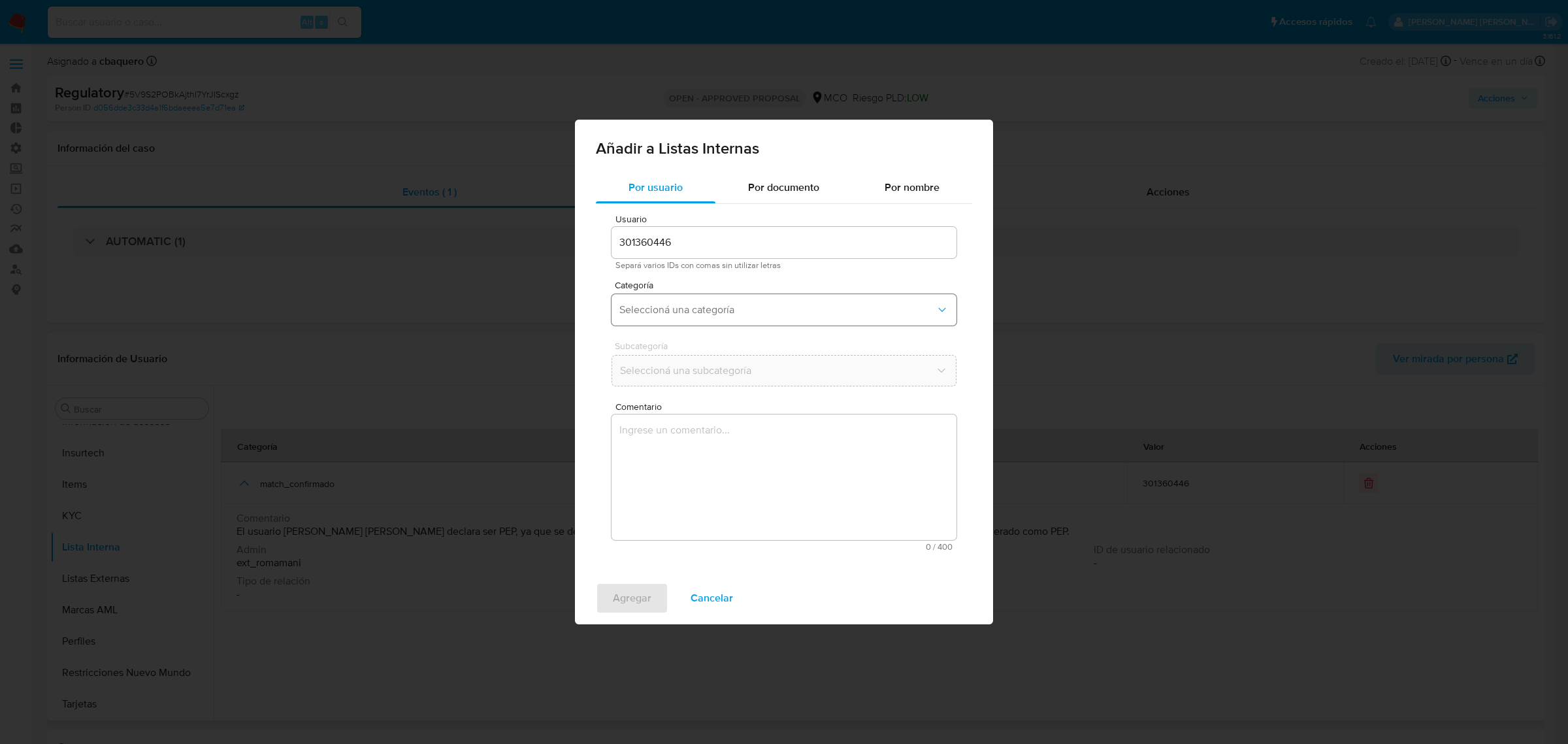
click at [684, 320] on button "Seleccioná una categoría" at bounding box center [784, 310] width 345 height 32
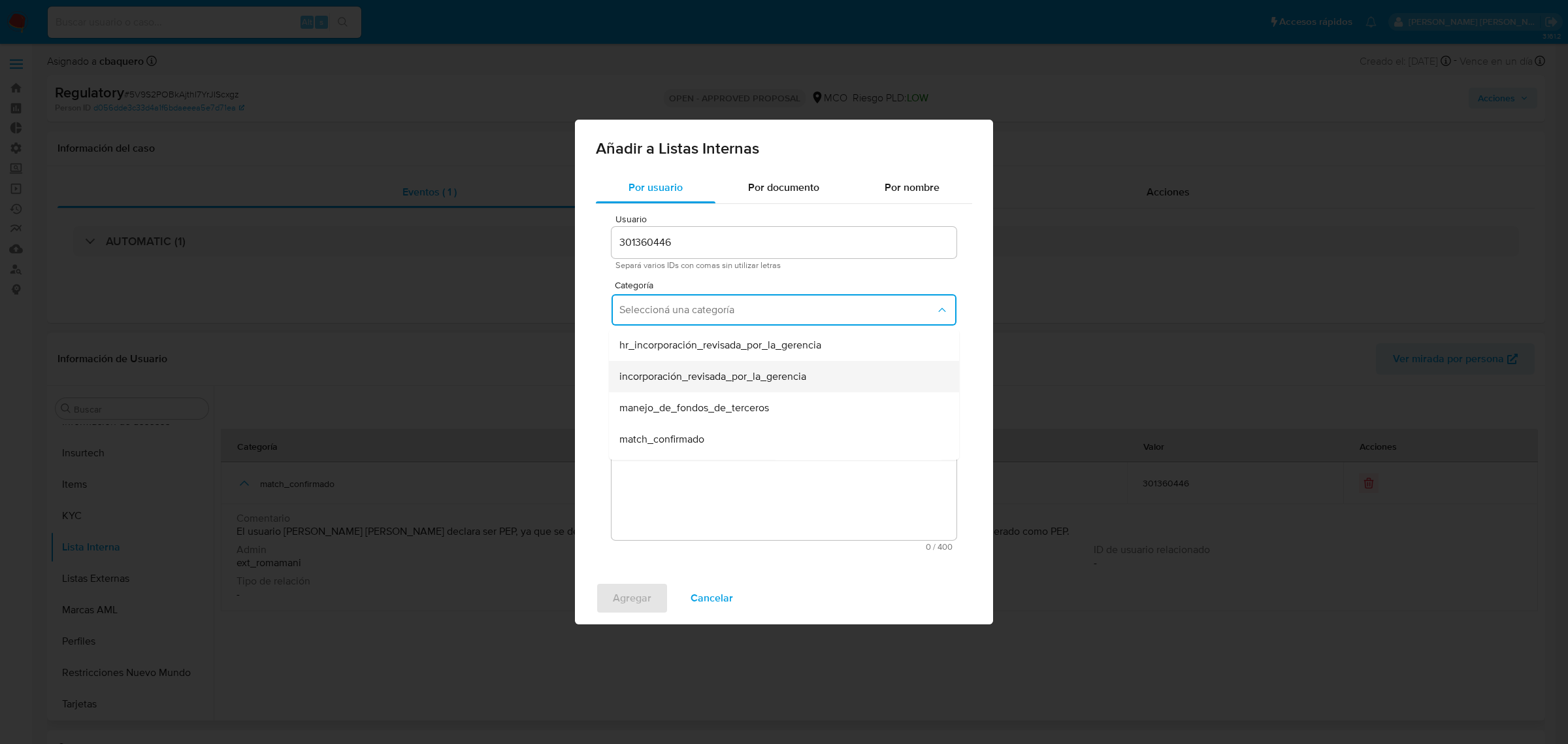
drag, startPoint x: 669, startPoint y: 411, endPoint x: 665, endPoint y: 378, distance: 33.2
click at [665, 378] on ul "hr_incorporación_revisada_por_la_gerencia incorporación_revisada_por_la_gerenci…" at bounding box center [784, 549] width 350 height 439
click at [665, 378] on span "incorporación_revisada_por_la_gerencia" at bounding box center [713, 376] width 187 height 13
click at [641, 372] on span "Seleccioná una subcategoría" at bounding box center [777, 370] width 316 height 13
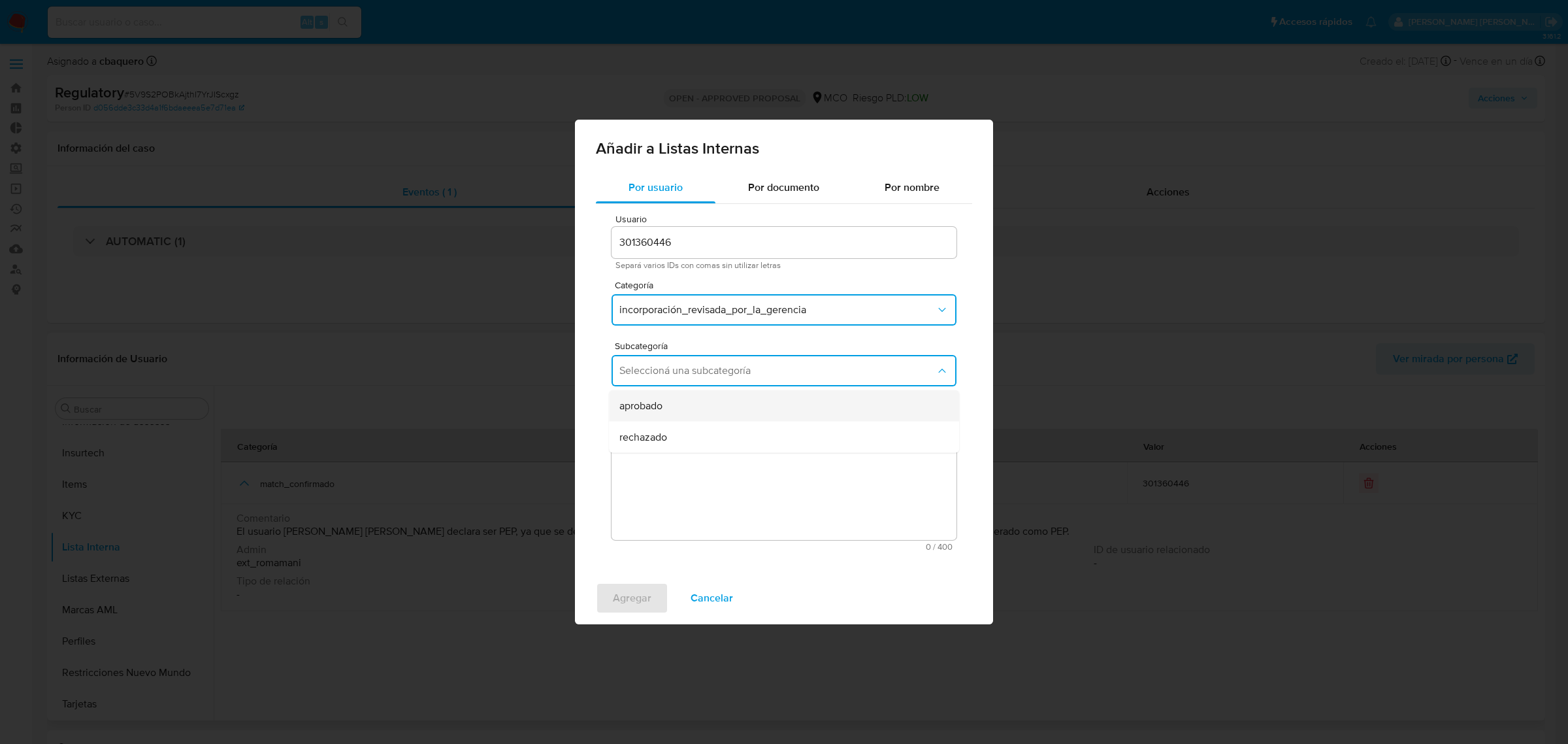
click at [660, 393] on div "aprobado" at bounding box center [780, 406] width 321 height 32
click at [674, 455] on textarea "Comentario" at bounding box center [784, 477] width 345 height 125
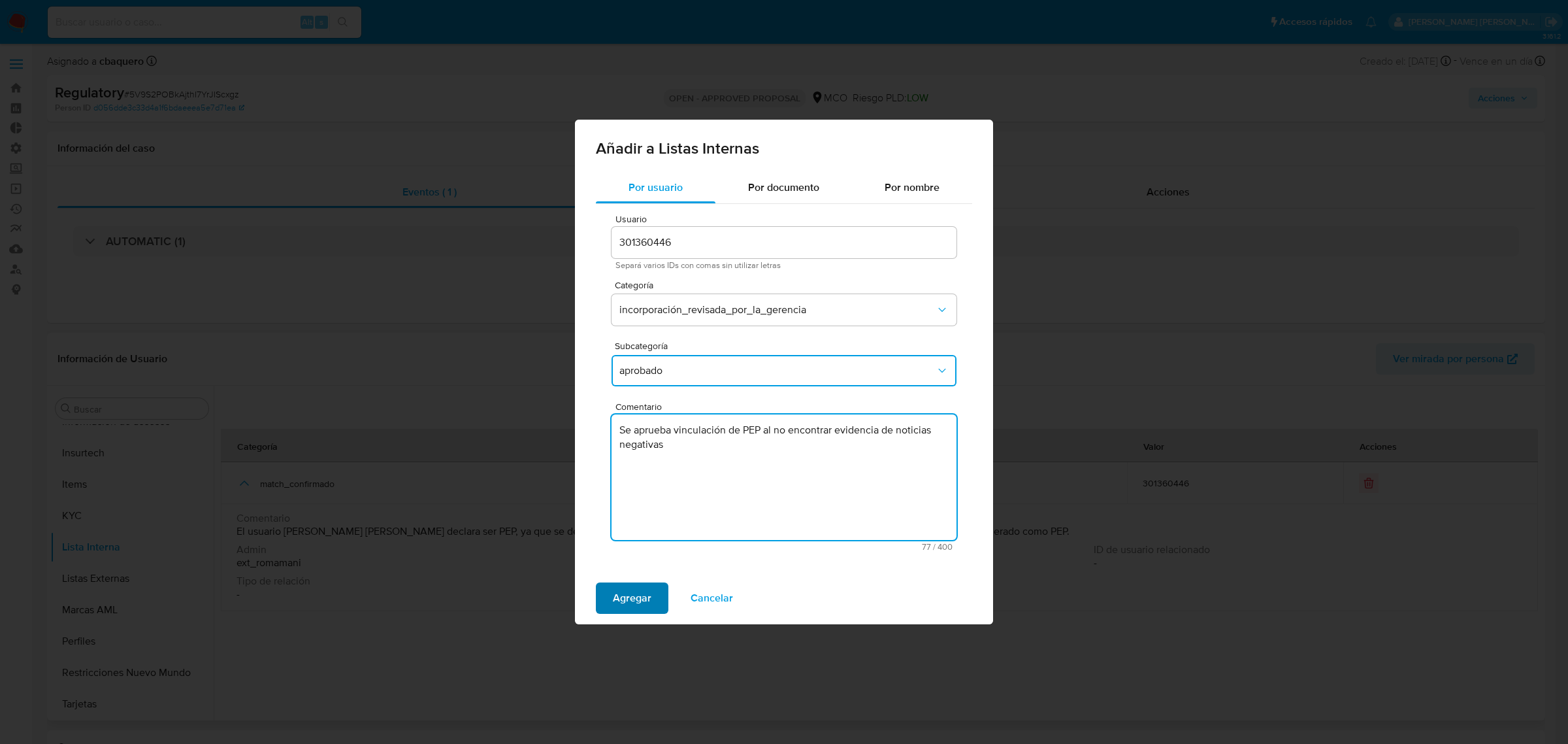
type textarea "Se aprueba vinculación de PEP al no encontrar evidencia de noticias negativas"
click at [616, 605] on span "Agregar" at bounding box center [632, 598] width 38 height 29
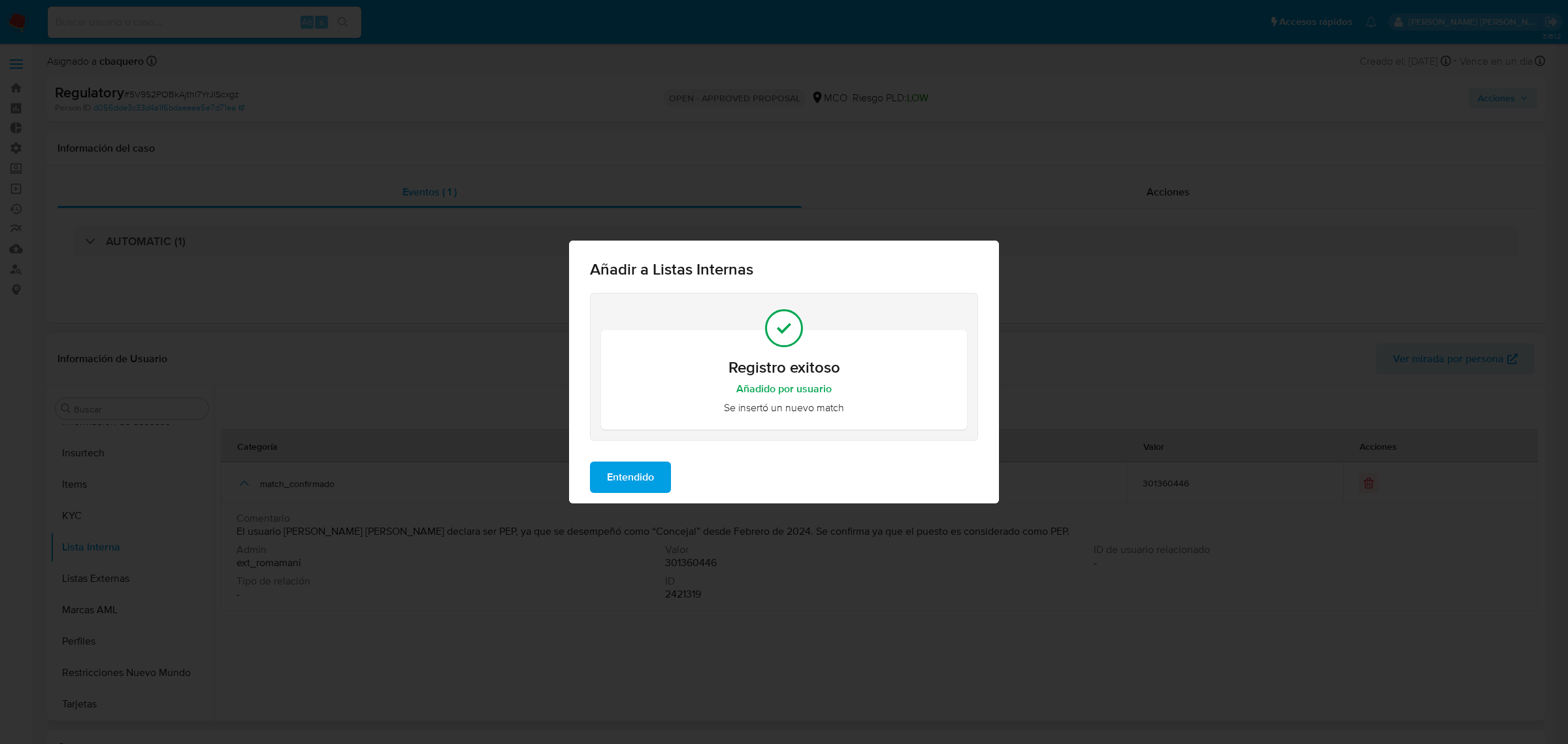
click at [609, 475] on span "Entendido" at bounding box center [630, 477] width 47 height 29
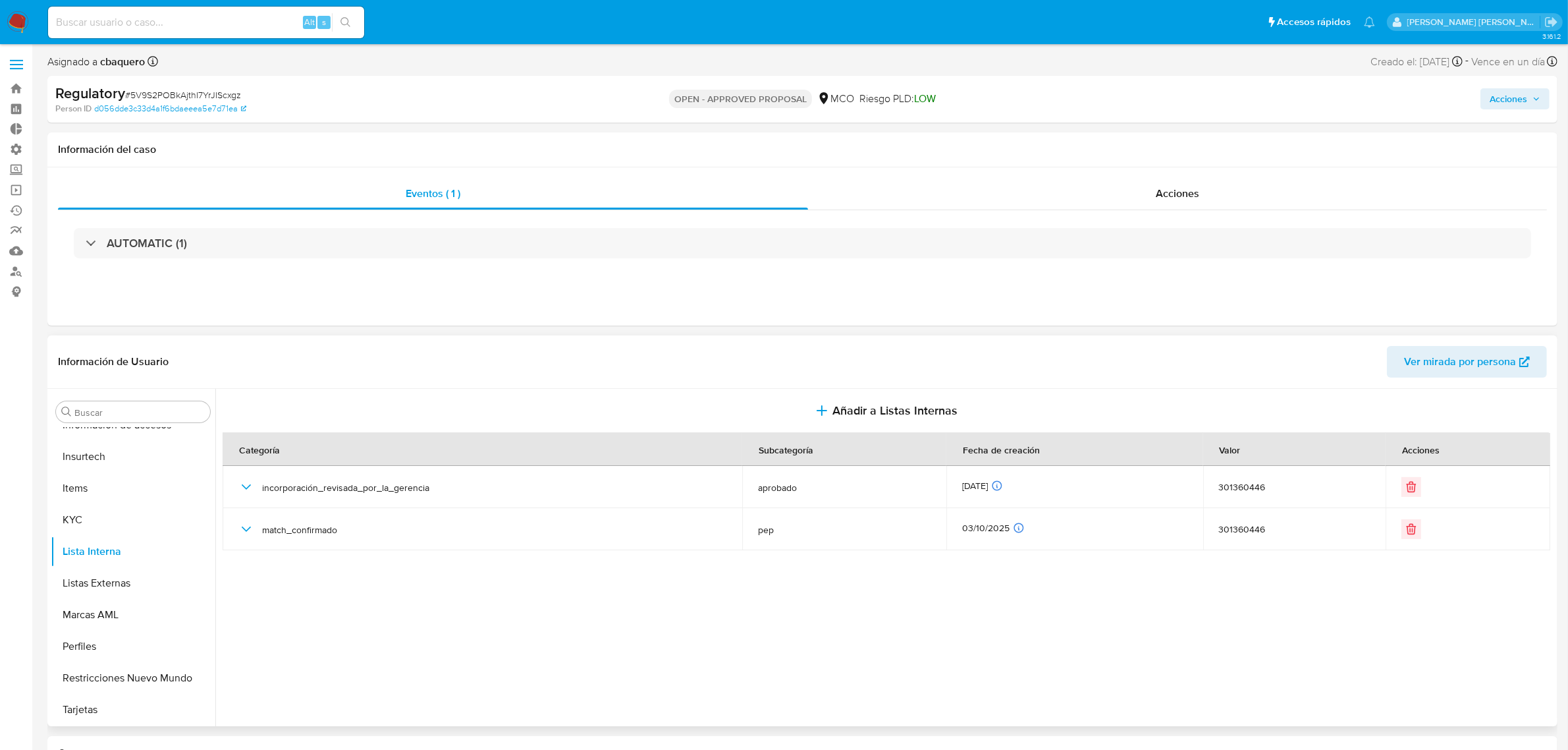
drag, startPoint x: 1508, startPoint y: 96, endPoint x: 1493, endPoint y: 106, distance: 18.0
click at [1499, 102] on span "Acciones" at bounding box center [1508, 99] width 37 height 21
click at [1166, 142] on span "Resolución del caso" at bounding box center [1141, 140] width 94 height 15
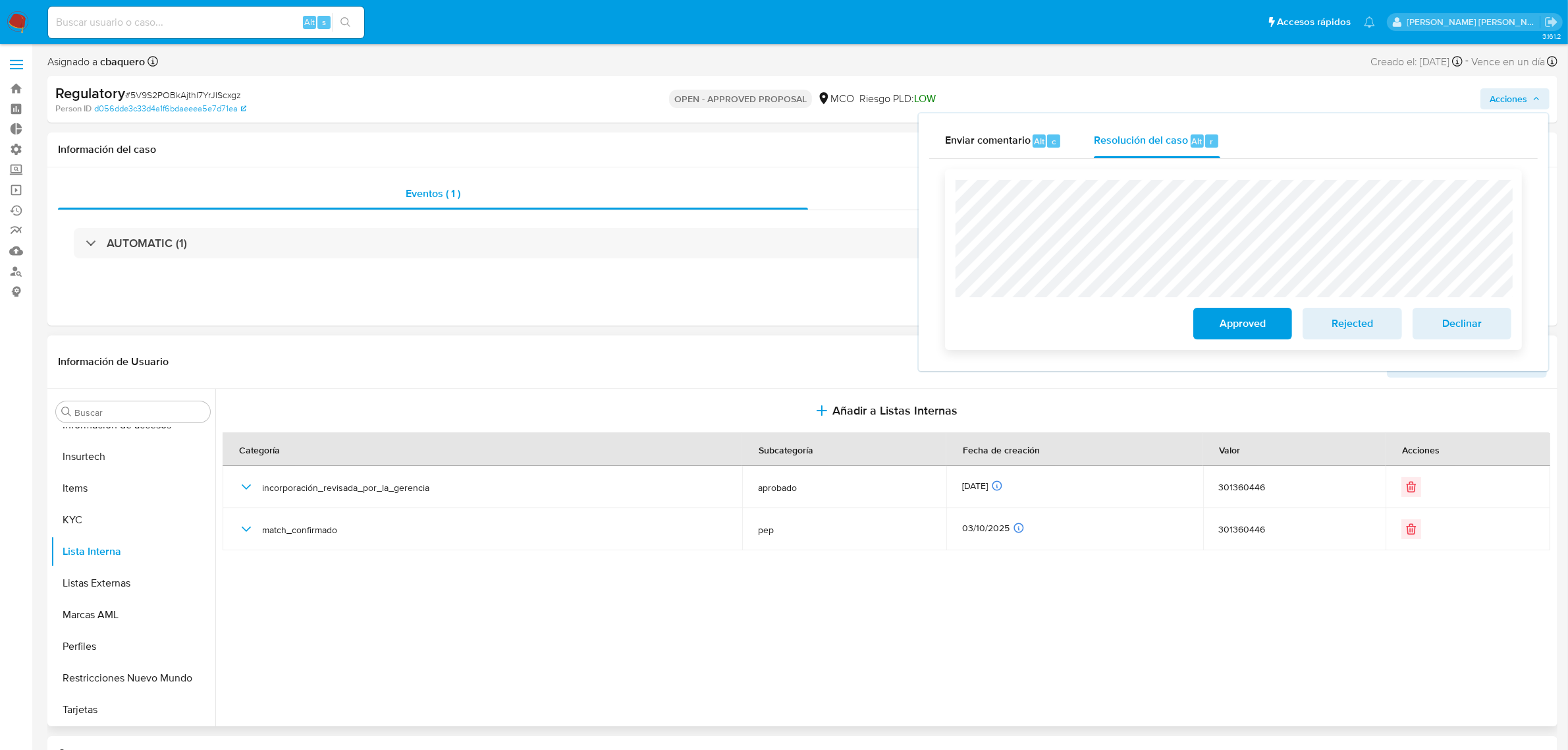
click at [1212, 331] on span "Approved" at bounding box center [1243, 323] width 65 height 29
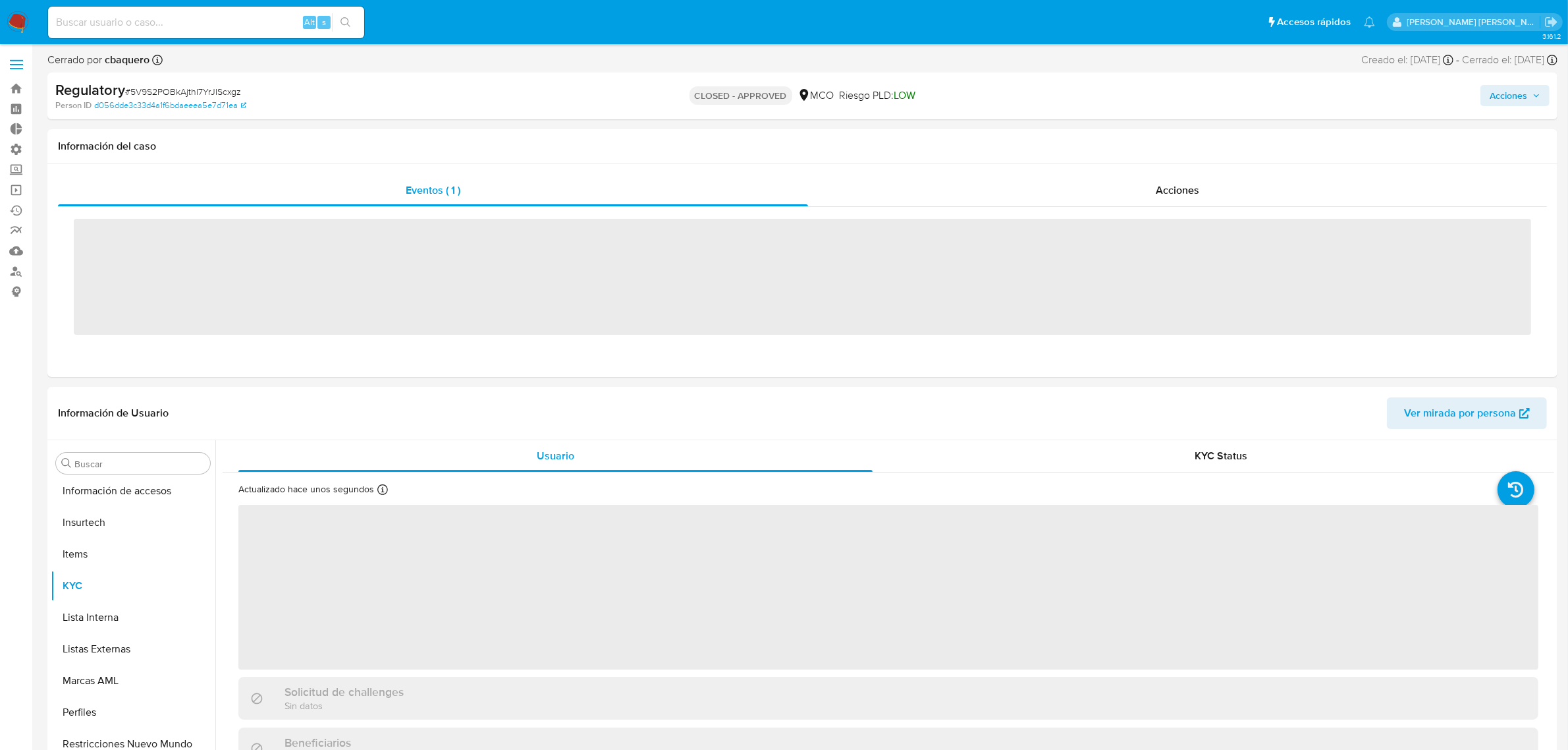
scroll to position [620, 0]
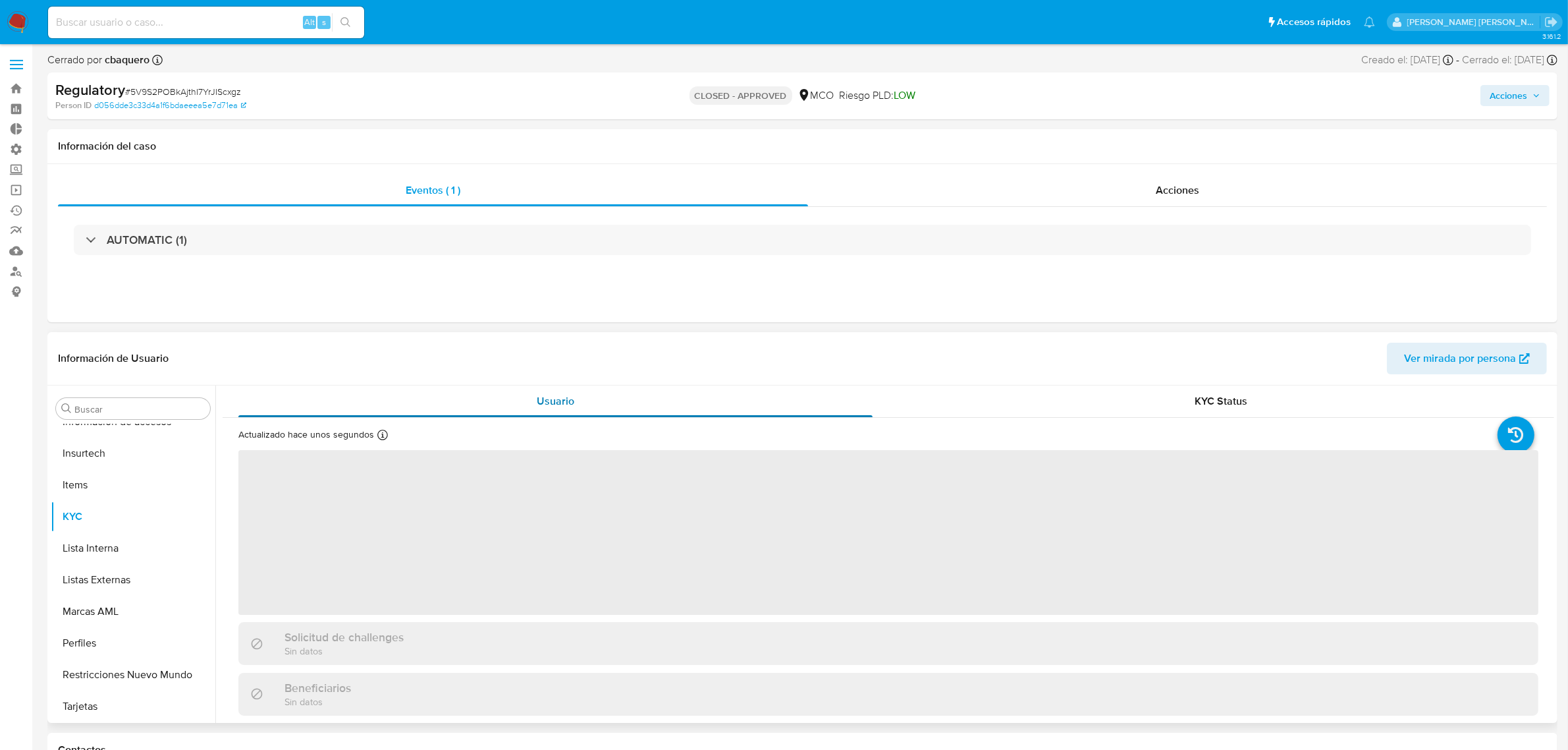
select select "10"
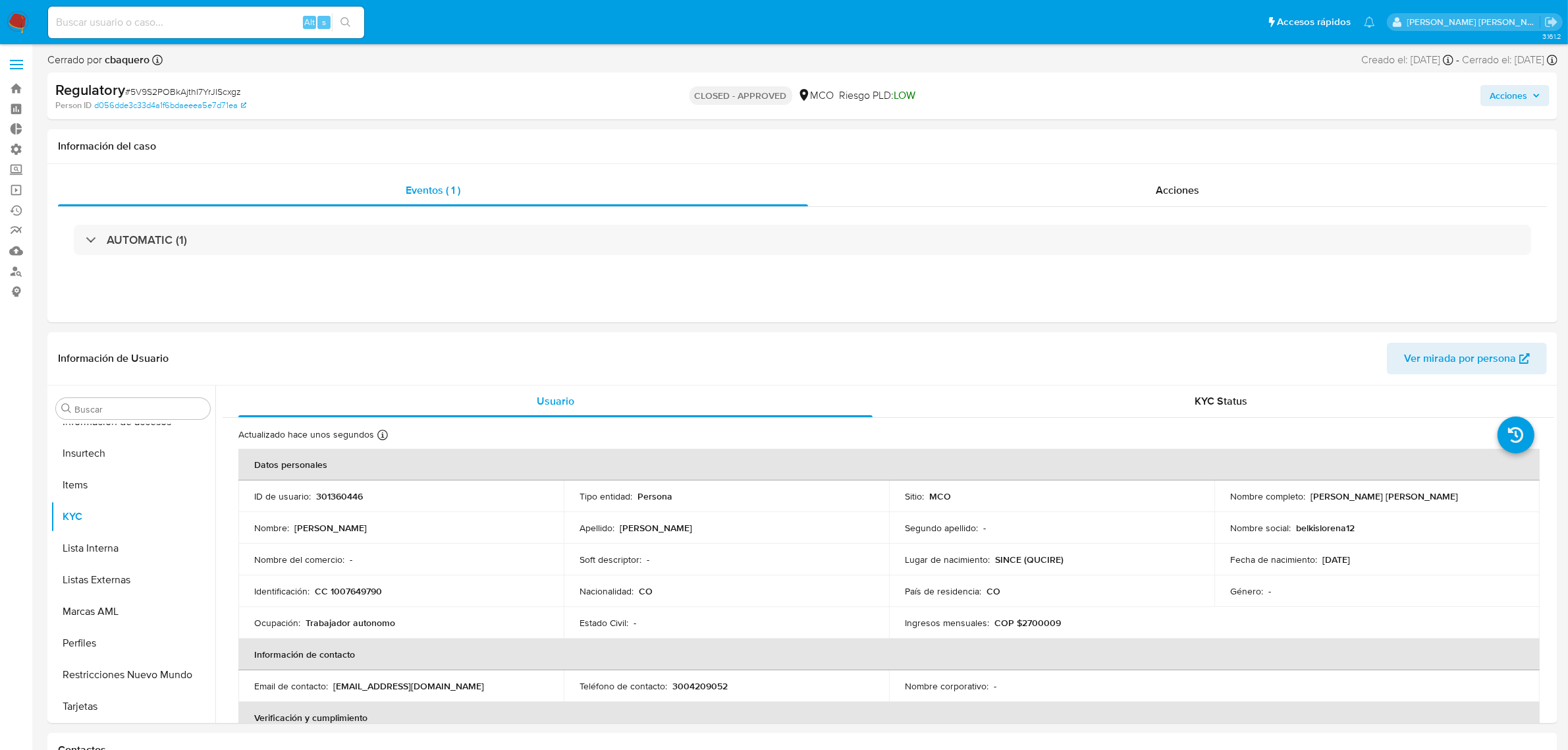
click at [7, 22] on img at bounding box center [18, 23] width 23 height 23
